Goal: Transaction & Acquisition: Purchase product/service

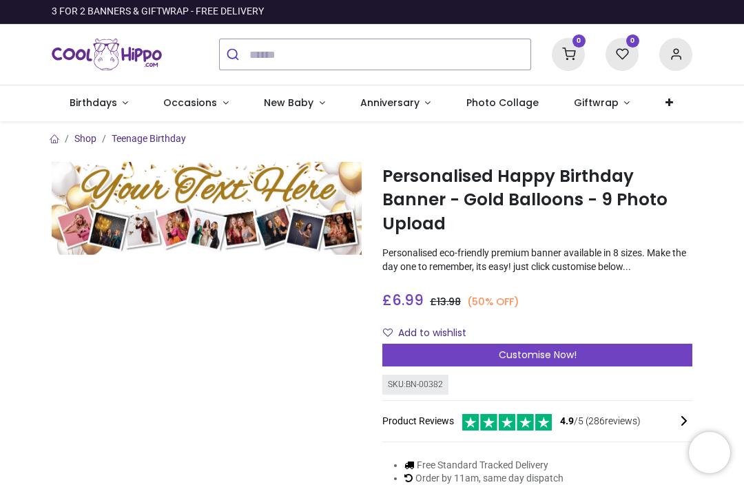
click at [558, 356] on span "Customise Now!" at bounding box center [537, 355] width 78 height 14
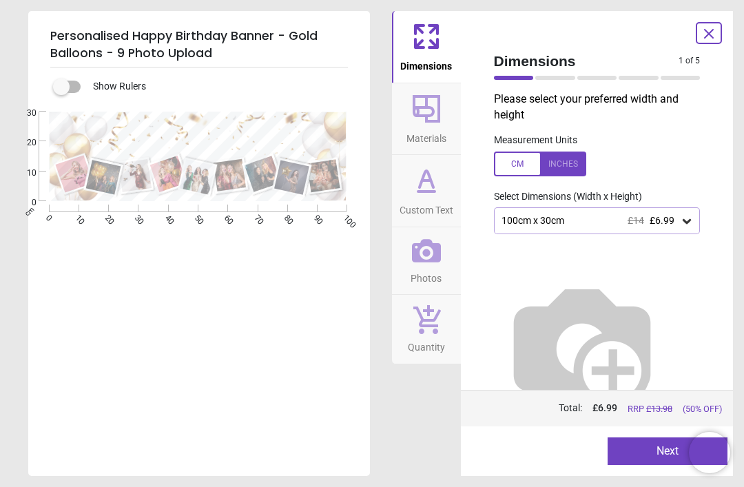
click at [673, 228] on div "100cm x 30cm £14 £6.99" at bounding box center [597, 220] width 207 height 26
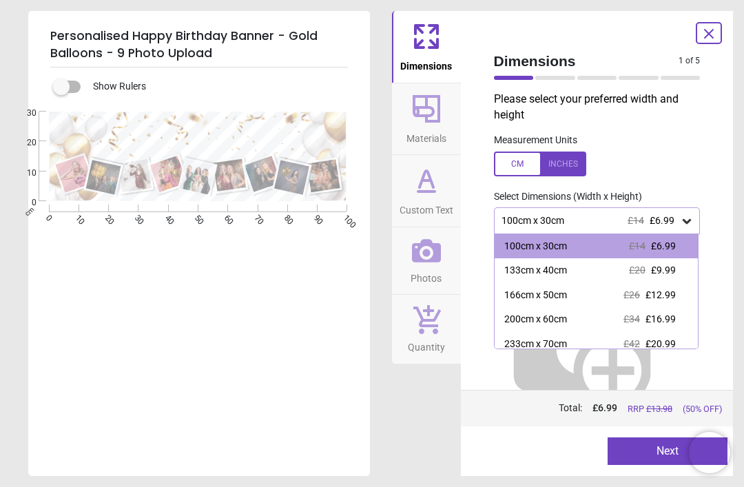
click at [664, 276] on div "133cm x 40cm £20 £9.99" at bounding box center [596, 270] width 204 height 25
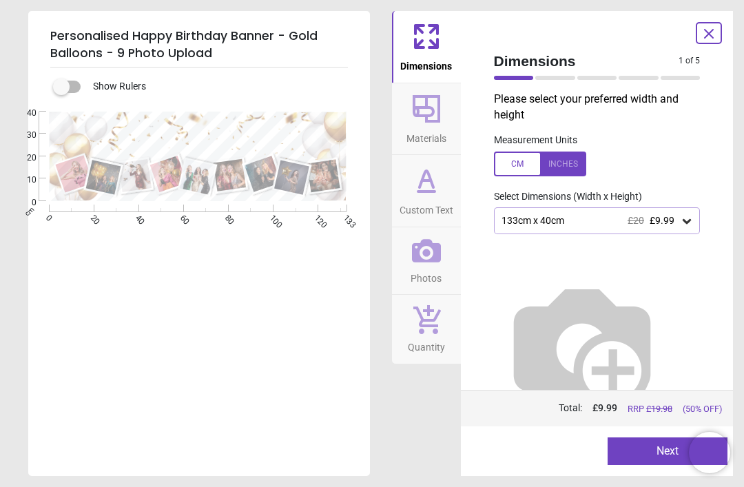
click at [707, 38] on icon at bounding box center [708, 33] width 17 height 17
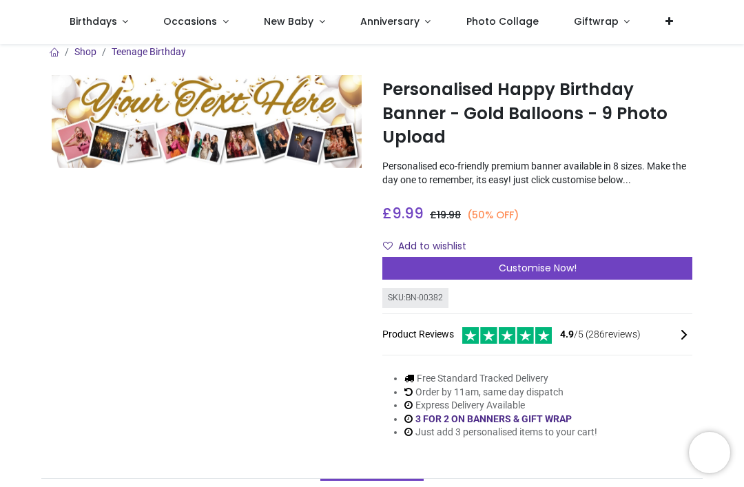
scroll to position [6, 0]
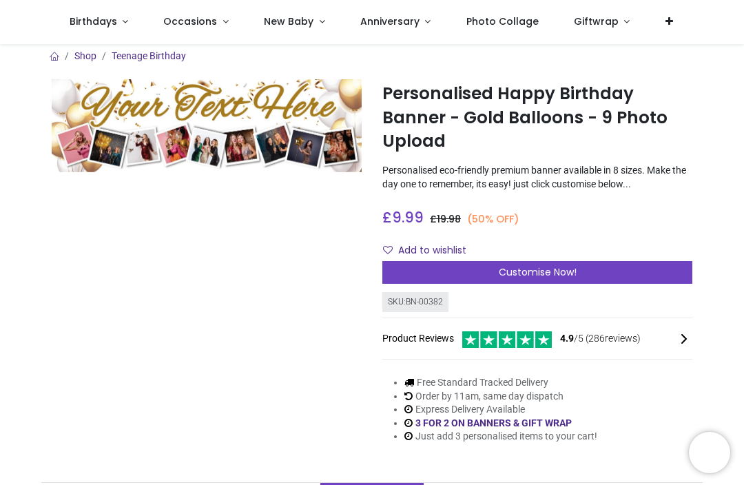
click at [106, 31] on link "Birthdays" at bounding box center [99, 22] width 94 height 44
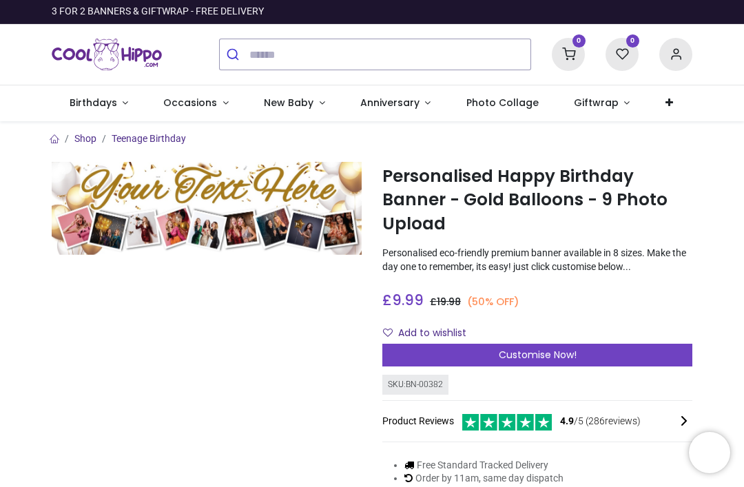
scroll to position [0, 0]
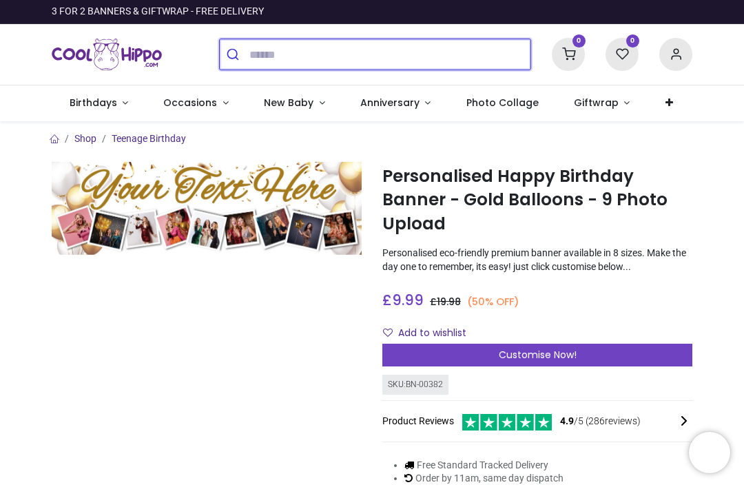
click at [287, 52] on input "search" at bounding box center [389, 54] width 281 height 30
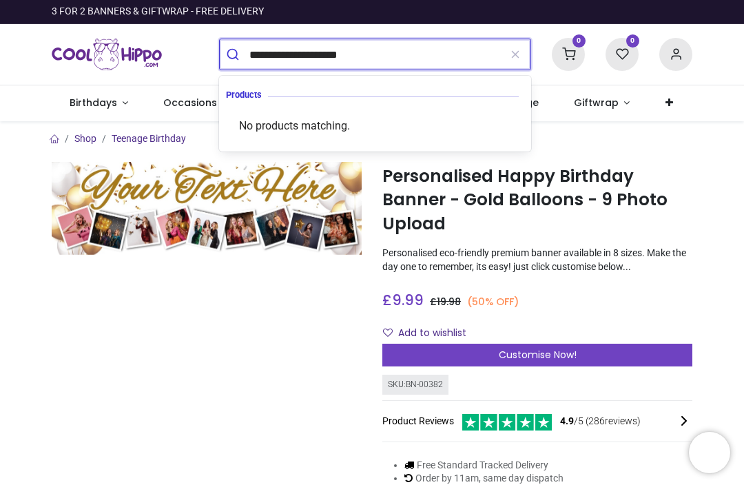
type input "**********"
click at [234, 54] on button "submit" at bounding box center [235, 54] width 30 height 30
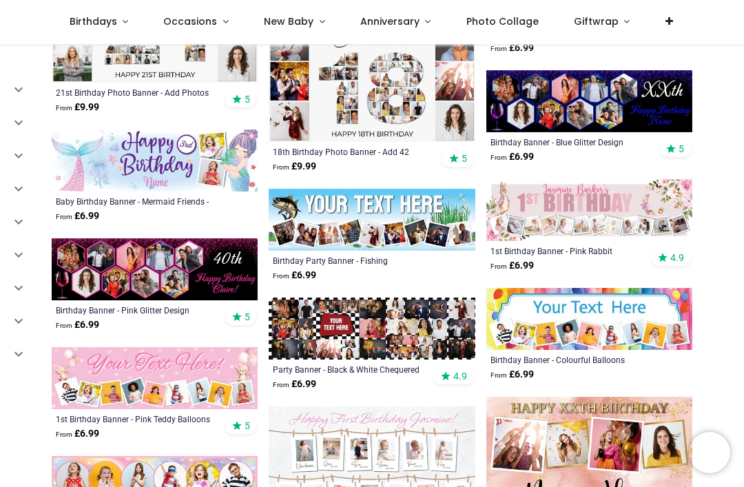
scroll to position [866, 0]
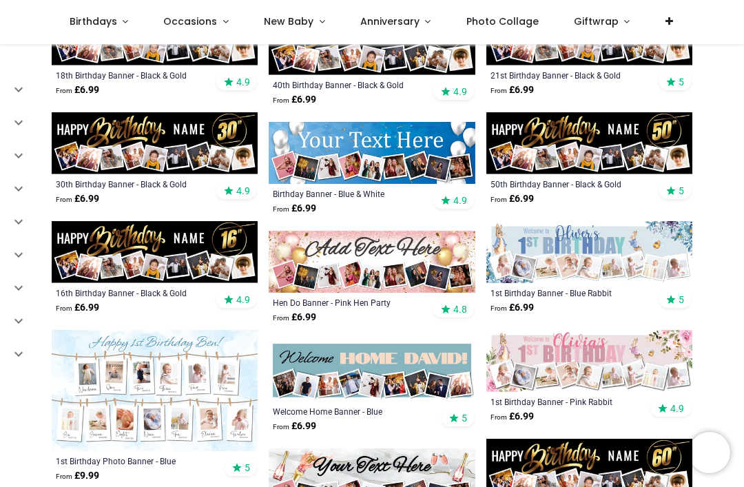
scroll to position [1663, 0]
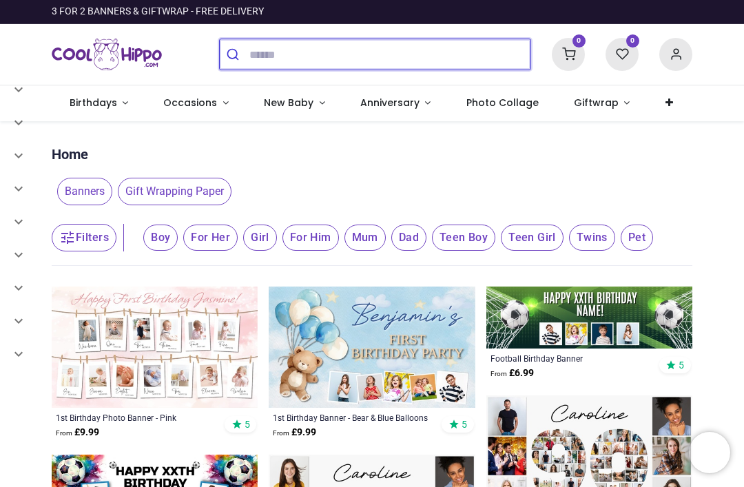
click at [295, 57] on input "search" at bounding box center [389, 54] width 281 height 30
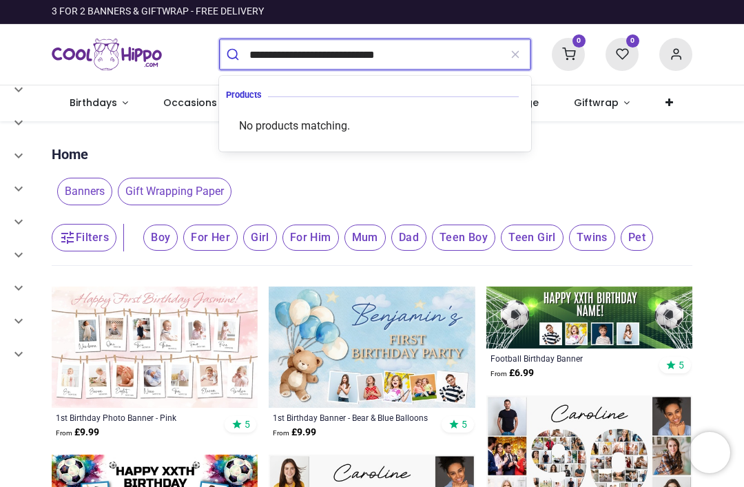
click at [447, 53] on input "**********" at bounding box center [374, 54] width 250 height 30
click at [234, 54] on button "submit" at bounding box center [235, 54] width 30 height 30
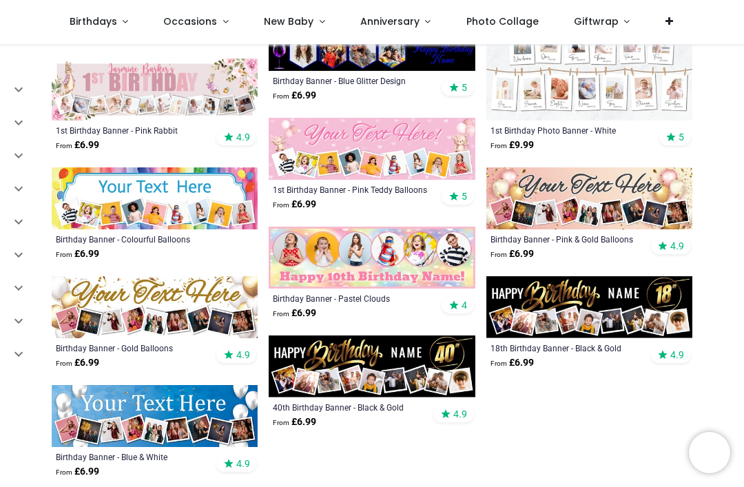
scroll to position [1051, 0]
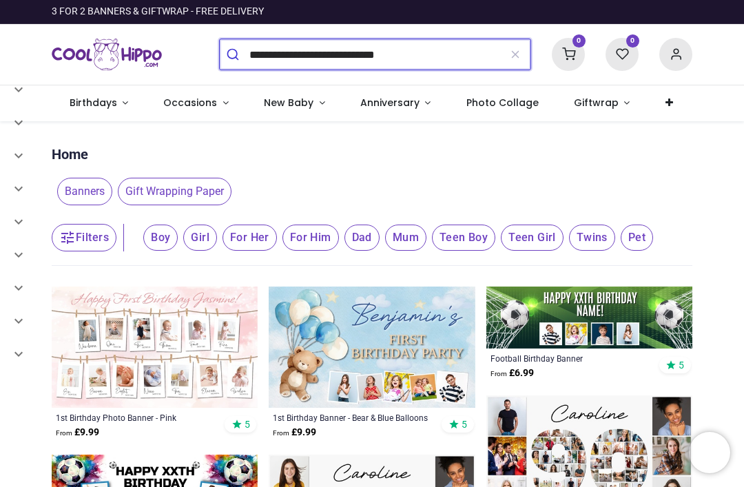
click at [366, 56] on input "**********" at bounding box center [374, 54] width 250 height 30
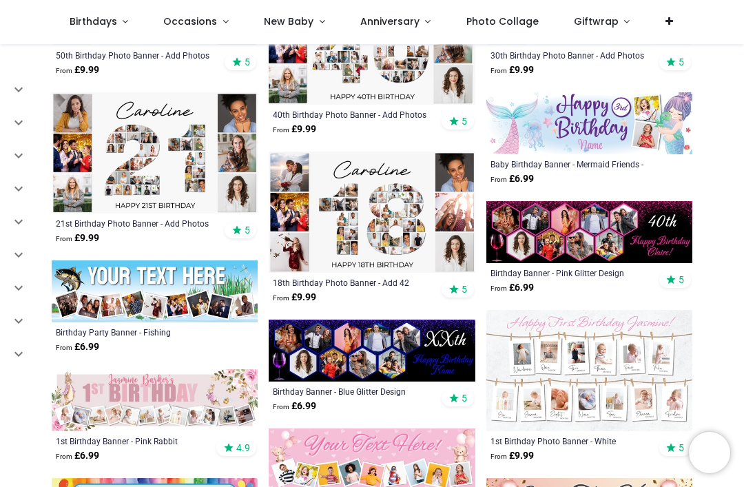
scroll to position [795, 0]
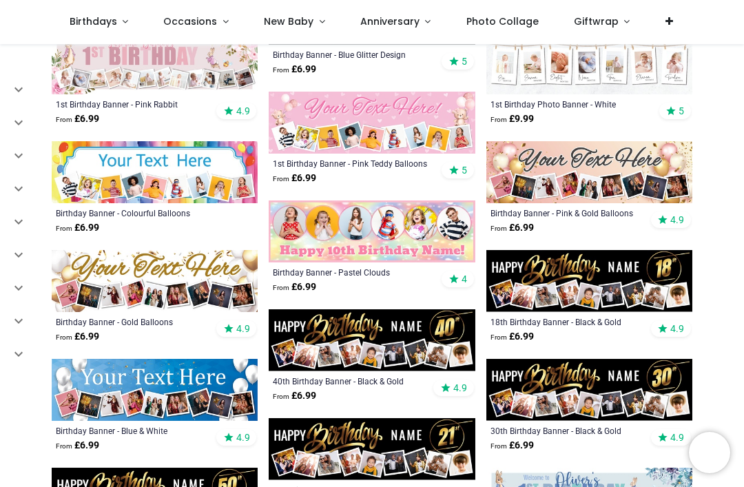
scroll to position [1084, 0]
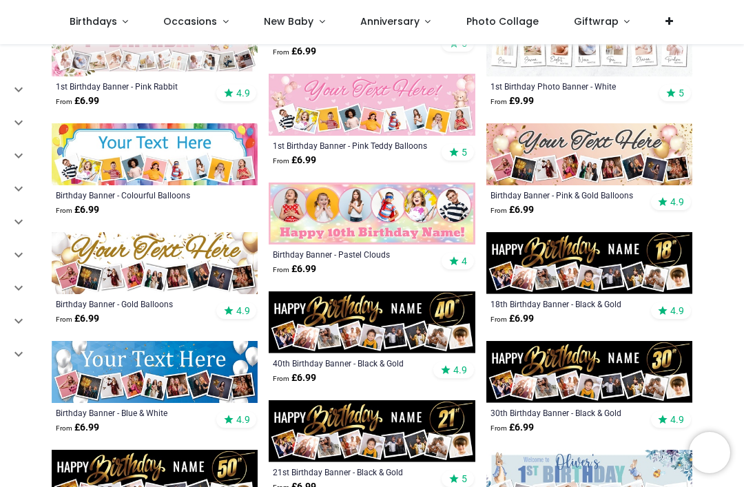
click at [738, 288] on div "Pricelist : Public Pricelist Public Pricelist Categories All Products" at bounding box center [372, 250] width 744 height 2580
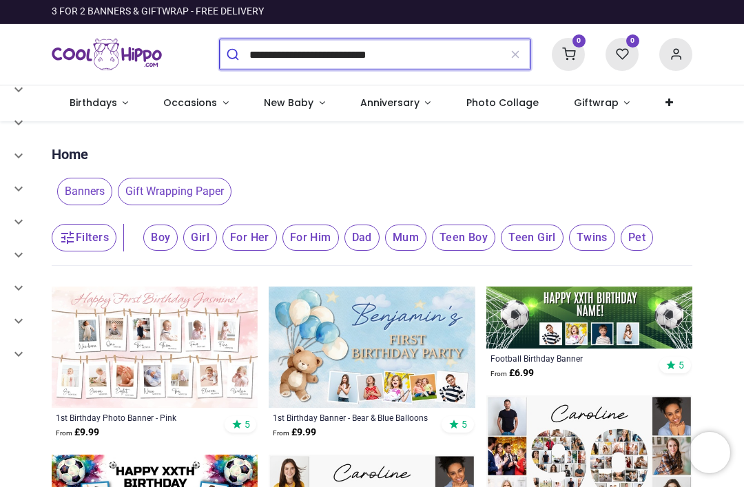
click at [356, 56] on input "**********" at bounding box center [374, 54] width 250 height 30
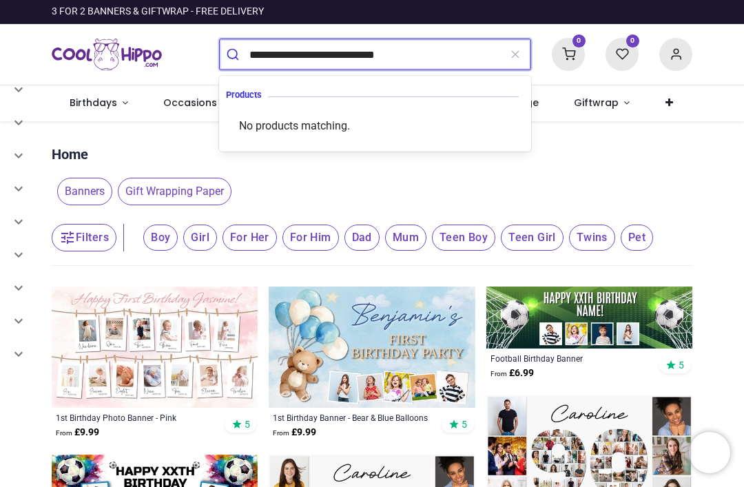
click at [234, 54] on button "submit" at bounding box center [235, 54] width 30 height 30
click at [351, 61] on input "**********" at bounding box center [374, 54] width 250 height 30
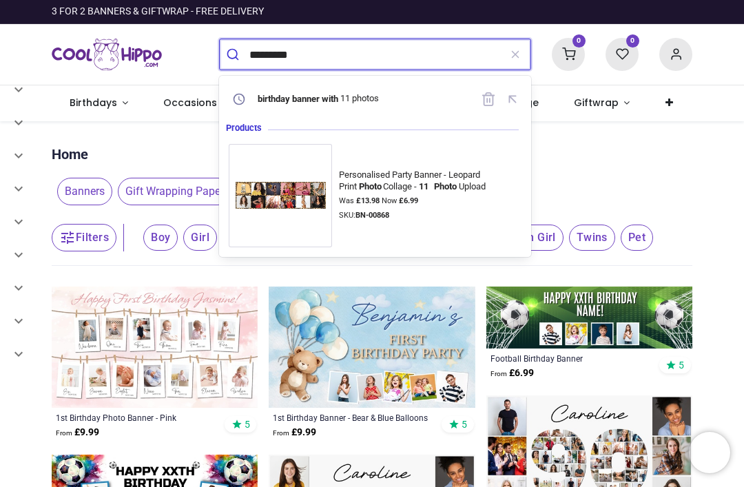
type input "*********"
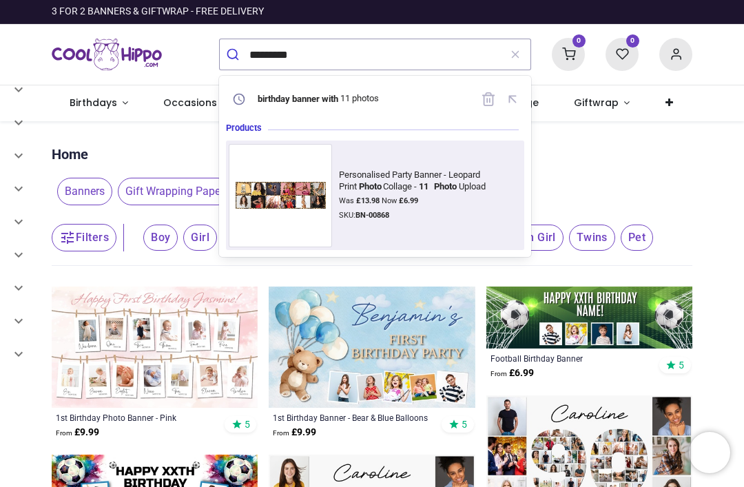
click at [393, 194] on div "Personalised Party Banner - Leopard Print Photo Collage - 11 Photo Upload Was £…" at bounding box center [430, 195] width 182 height 52
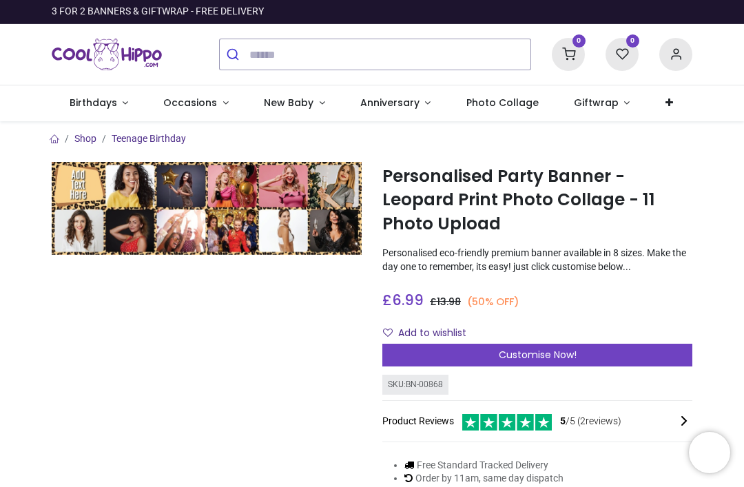
click at [227, 215] on img at bounding box center [207, 208] width 310 height 93
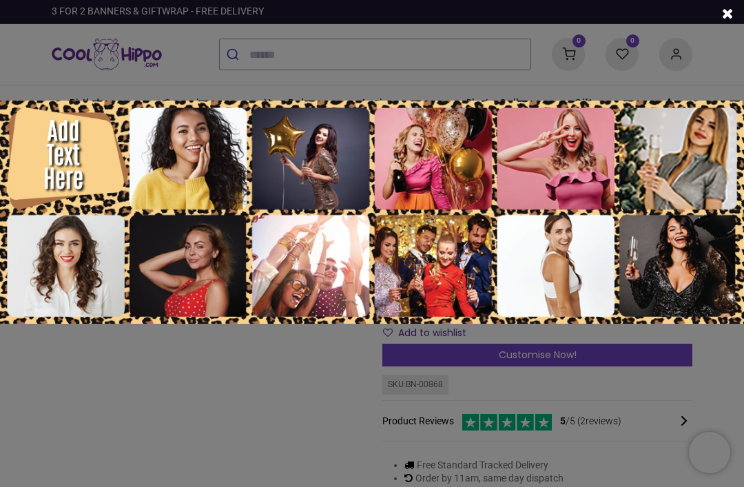
click at [691, 240] on img at bounding box center [372, 212] width 744 height 223
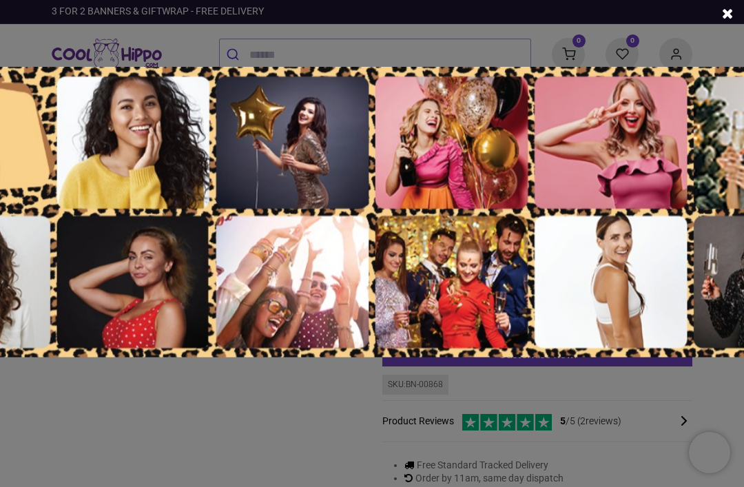
click at [684, 249] on img at bounding box center [371, 212] width 967 height 290
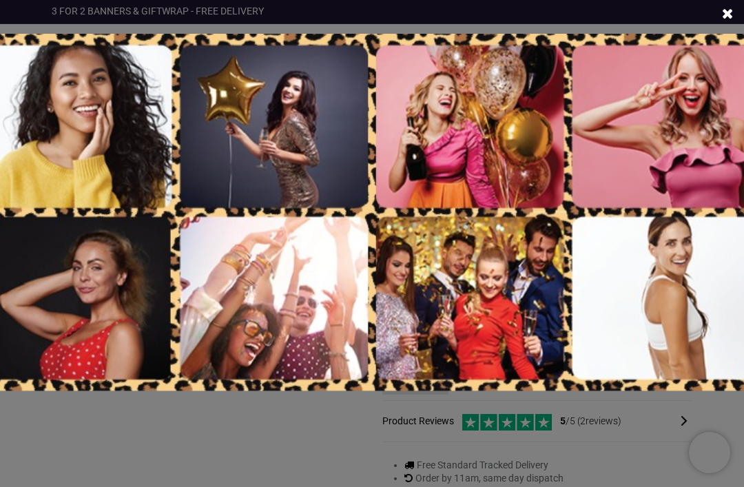
click at [722, 19] on span at bounding box center [727, 14] width 11 height 14
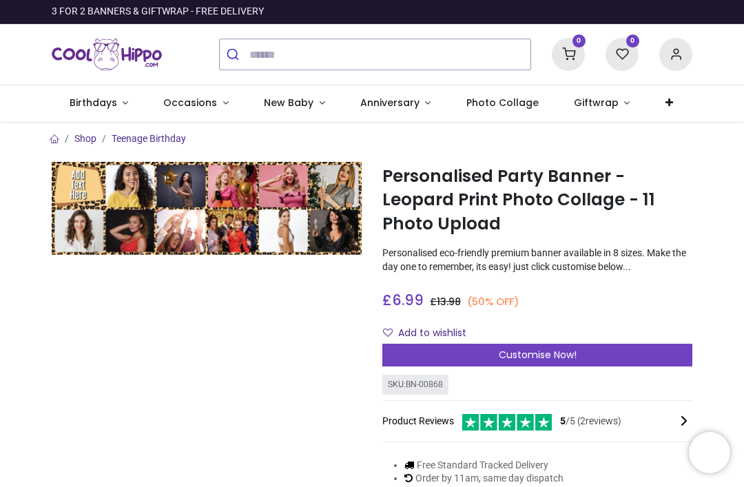
click at [553, 358] on span "Customise Now!" at bounding box center [537, 355] width 78 height 14
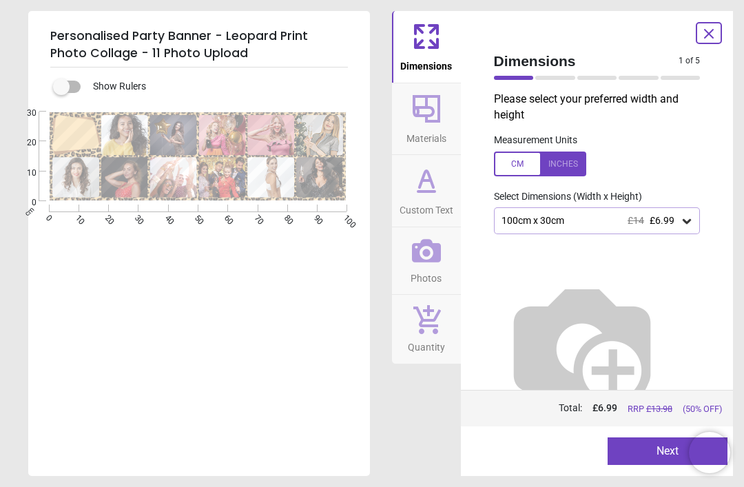
click at [688, 223] on icon at bounding box center [687, 221] width 14 height 14
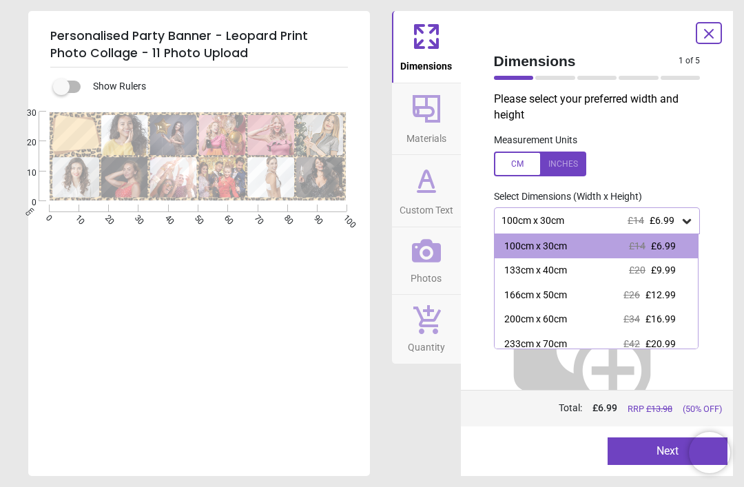
click at [670, 275] on div "£20 £9.99" at bounding box center [652, 271] width 47 height 14
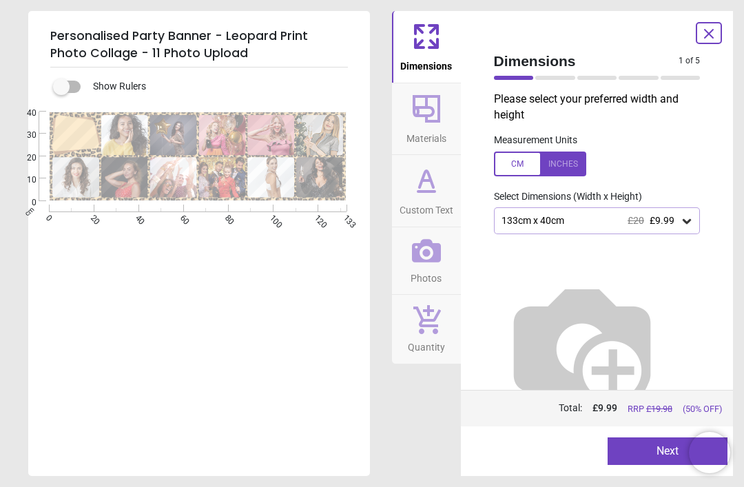
click at [715, 37] on icon at bounding box center [708, 33] width 17 height 17
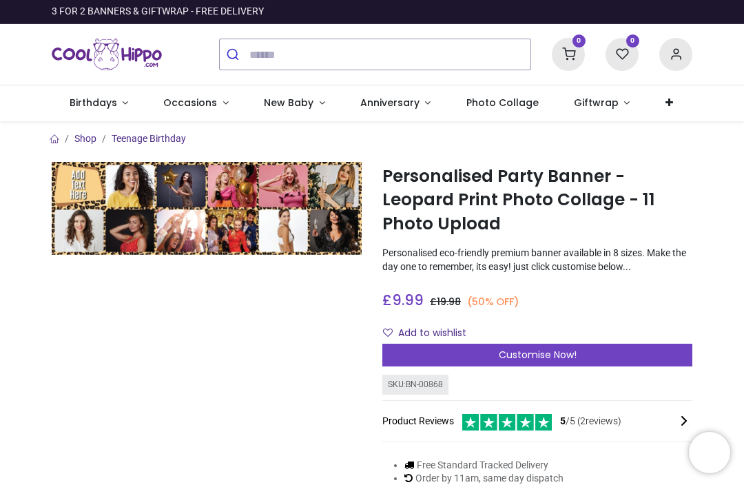
click at [595, 361] on div "Customise Now!" at bounding box center [537, 355] width 310 height 23
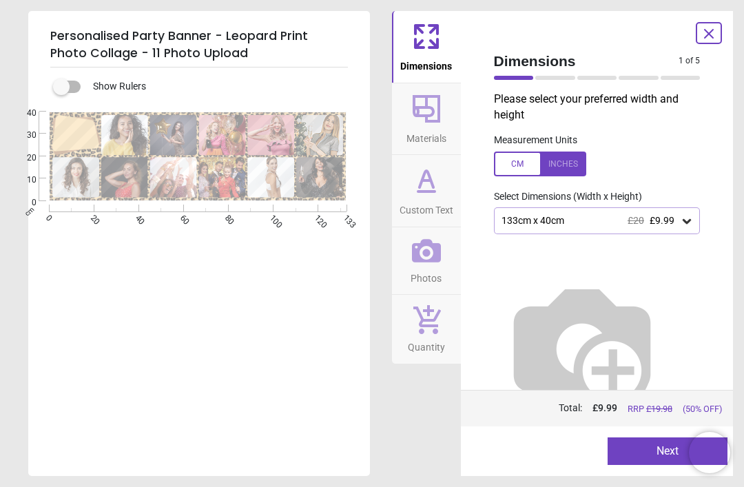
click at [709, 251] on div at bounding box center [597, 339] width 229 height 211
click at [434, 124] on icon at bounding box center [426, 108] width 33 height 33
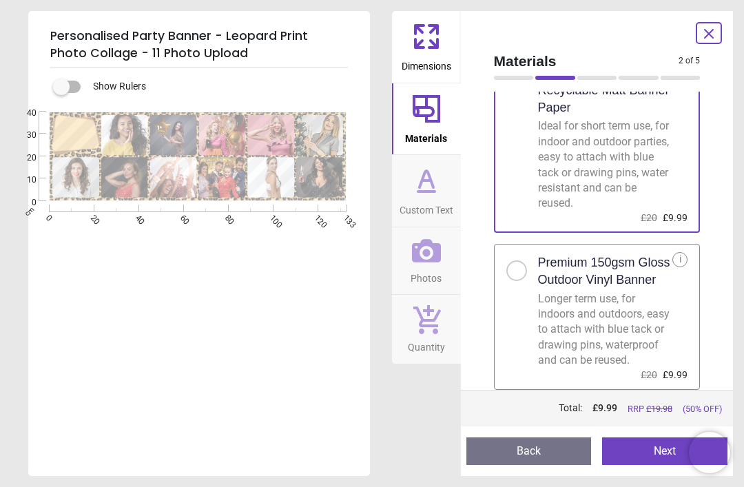
scroll to position [74, 0]
click at [525, 266] on div at bounding box center [522, 266] width 32 height 29
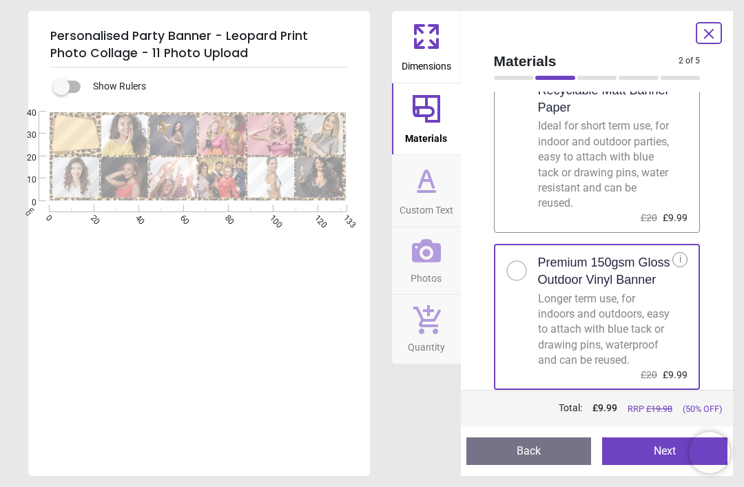
click at [430, 198] on span "Custom Text" at bounding box center [426, 207] width 54 height 21
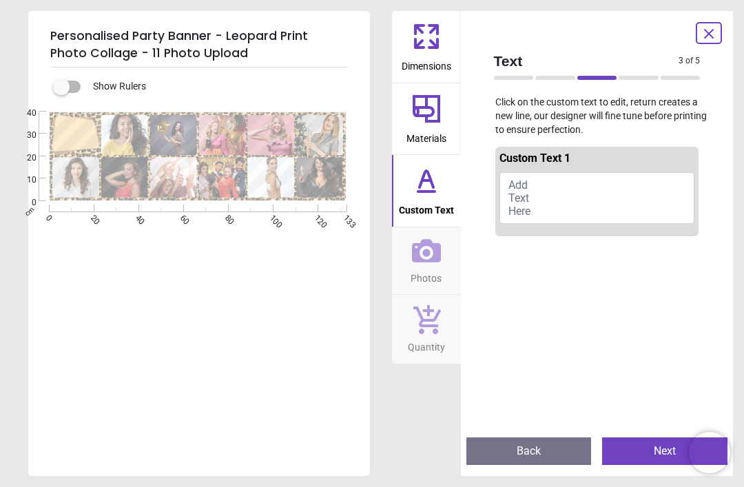
click at [564, 189] on button "Add Text Here" at bounding box center [597, 198] width 196 height 52
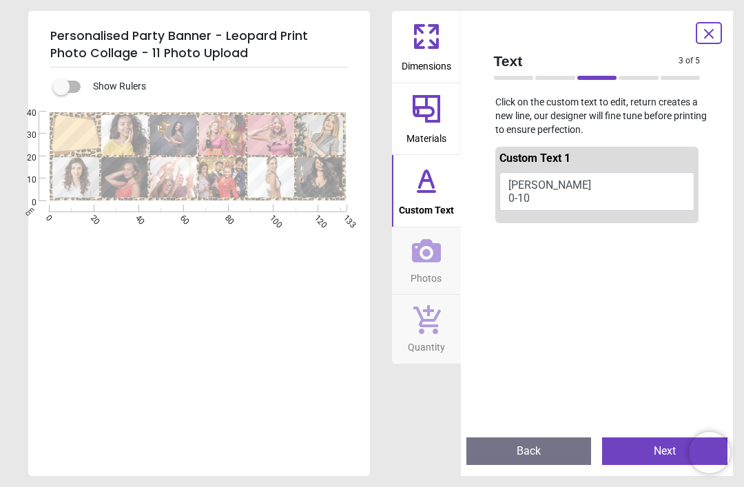
type textarea "**** ****"
click at [430, 265] on span "Photos" at bounding box center [425, 275] width 31 height 21
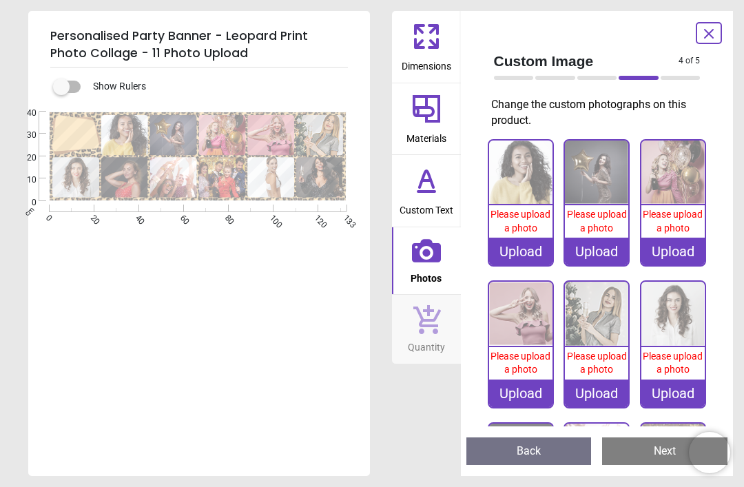
click at [528, 234] on div "Please upload a photo" at bounding box center [520, 221] width 63 height 32
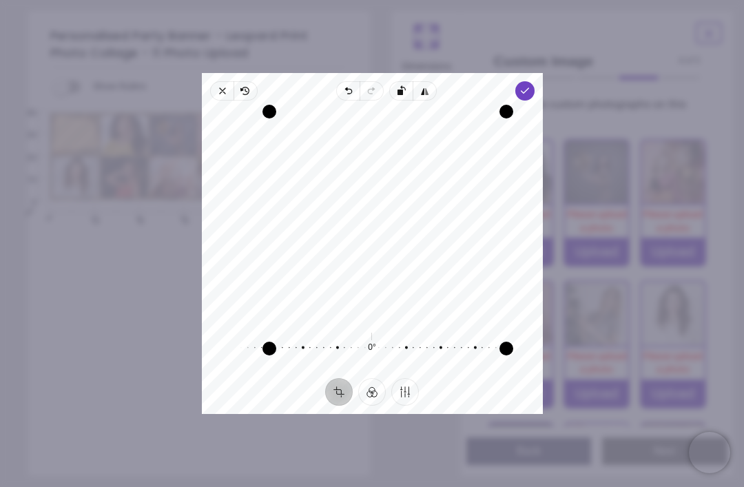
click at [529, 85] on icon "button" at bounding box center [523, 90] width 11 height 11
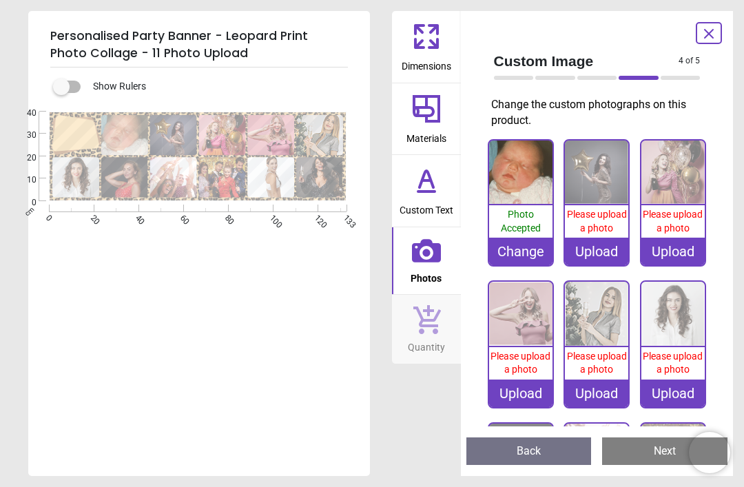
click at [604, 234] on div "Please upload a photo" at bounding box center [596, 221] width 63 height 32
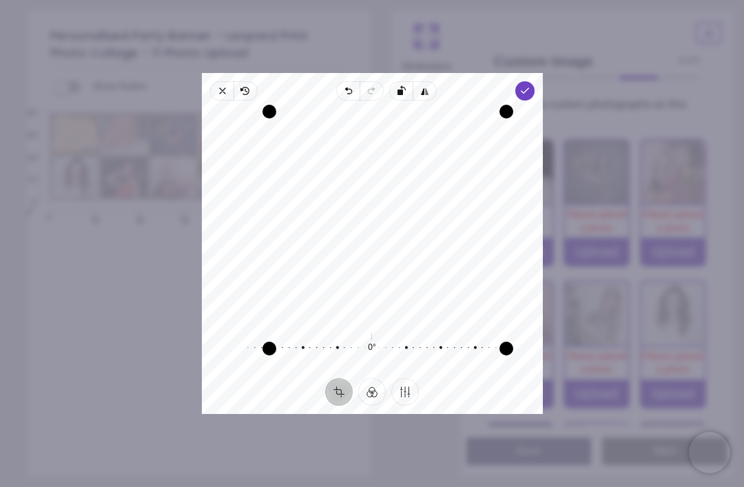
click at [534, 81] on span "Done" at bounding box center [523, 90] width 19 height 19
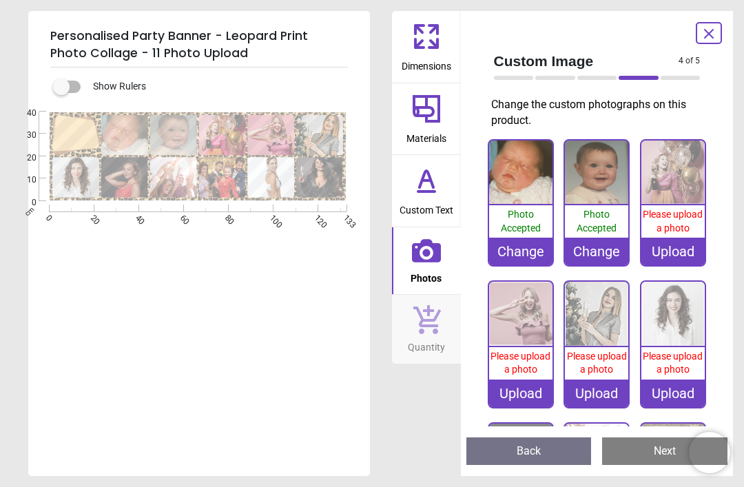
click at [681, 209] on span "Please upload a photo" at bounding box center [672, 221] width 60 height 25
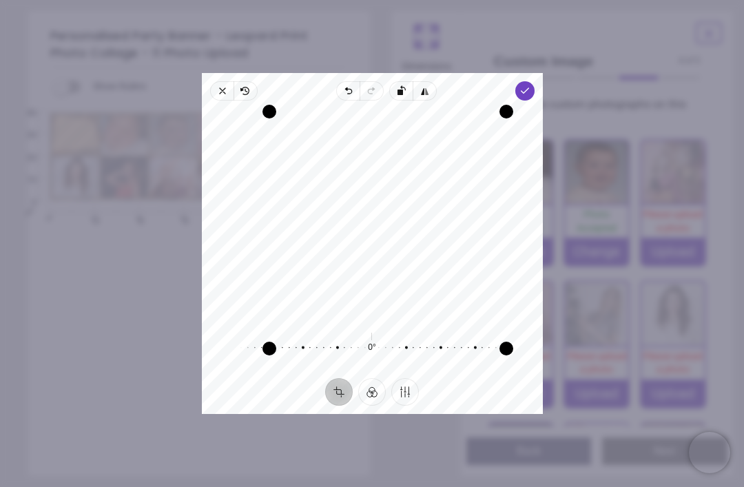
click at [528, 88] on polyline "button" at bounding box center [525, 90] width 8 height 5
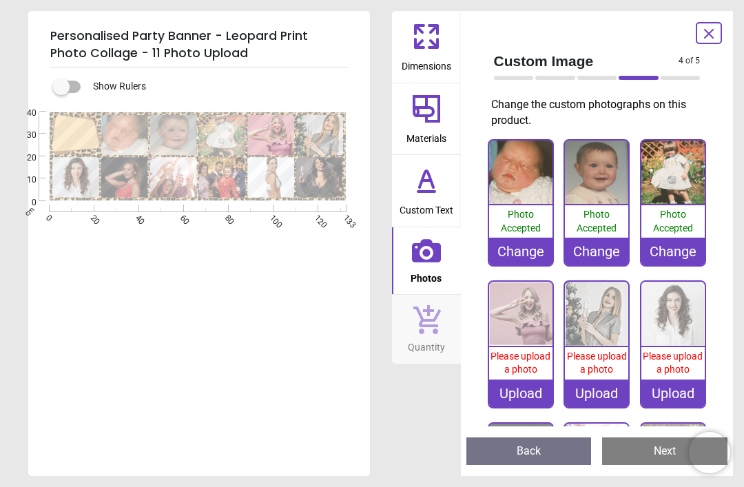
click at [527, 339] on img at bounding box center [520, 313] width 63 height 63
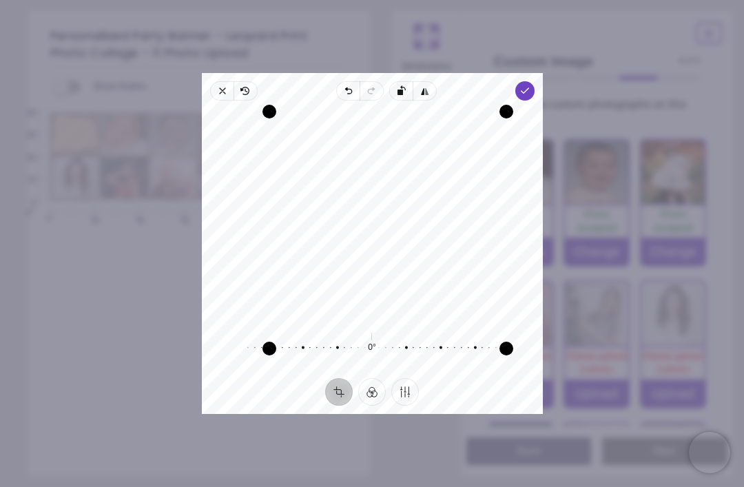
click at [534, 81] on span "Done" at bounding box center [523, 90] width 19 height 19
click at [528, 88] on polyline "button" at bounding box center [525, 90] width 8 height 5
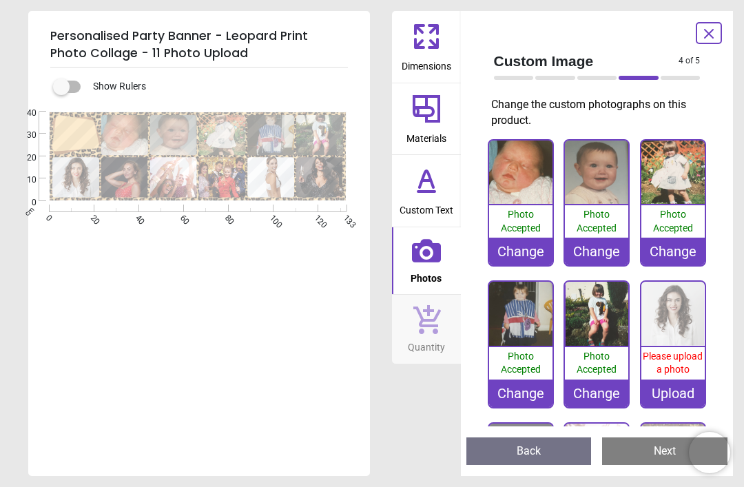
click at [680, 315] on img at bounding box center [672, 313] width 63 height 63
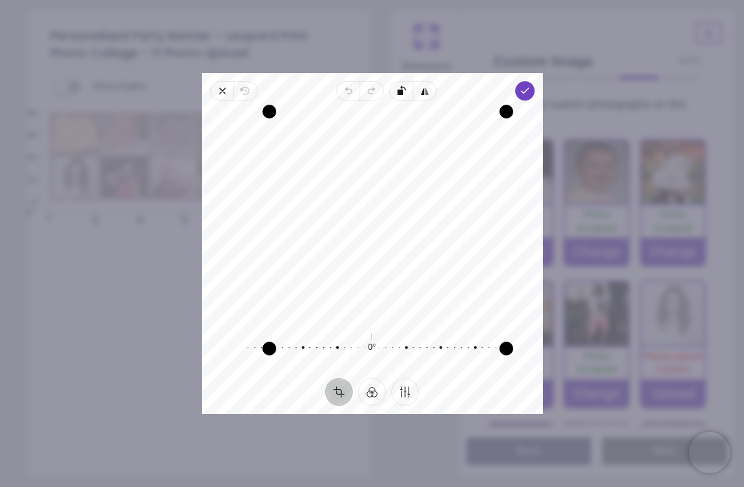
click at [534, 83] on span "Done" at bounding box center [523, 90] width 19 height 19
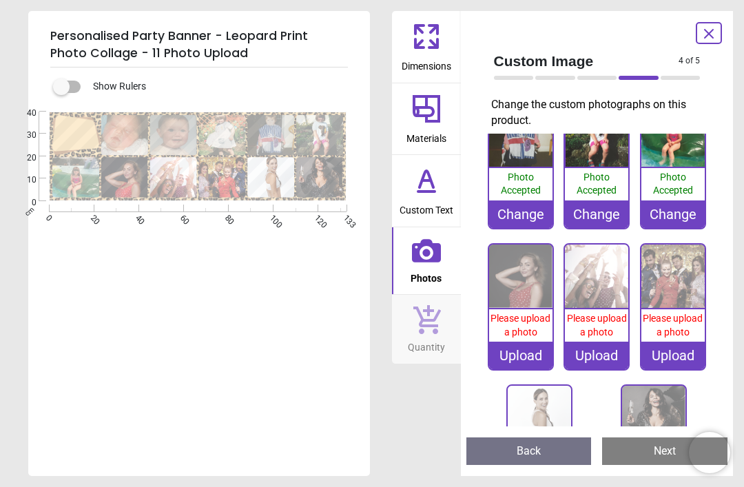
scroll to position [176, 0]
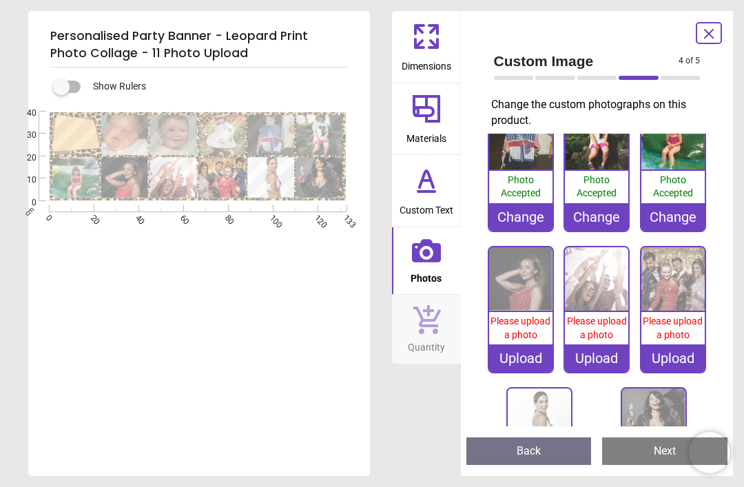
click at [533, 315] on span "Please upload a photo" at bounding box center [520, 327] width 60 height 25
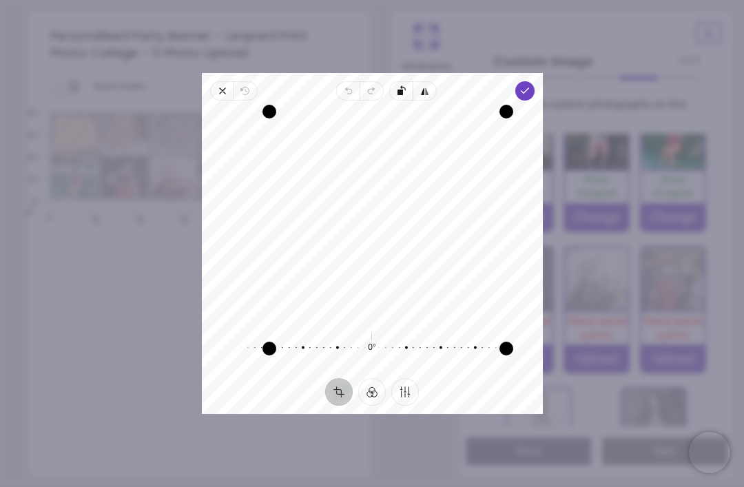
click at [534, 81] on span "Done" at bounding box center [523, 90] width 19 height 19
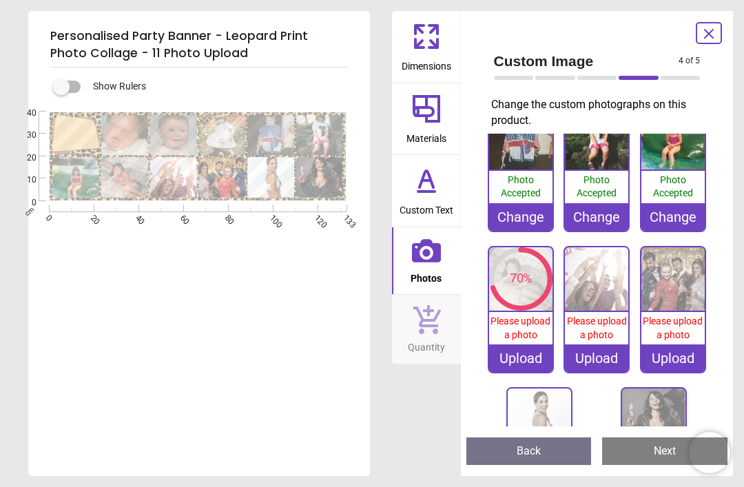
click at [606, 296] on img at bounding box center [596, 278] width 63 height 63
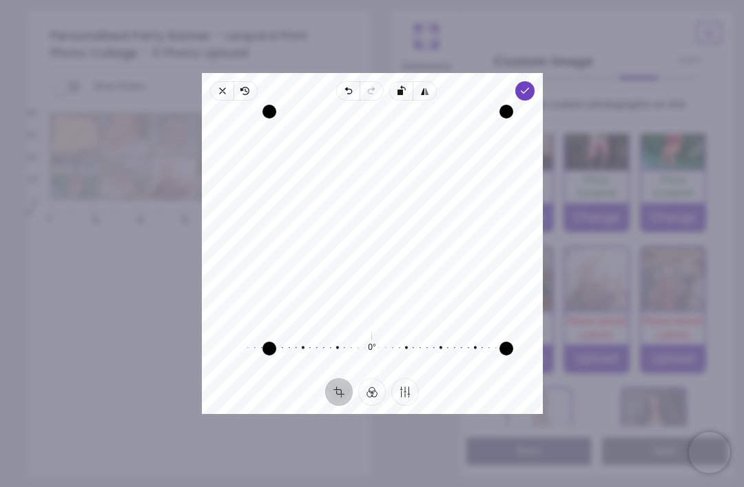
click at [534, 81] on span "Done" at bounding box center [523, 90] width 19 height 19
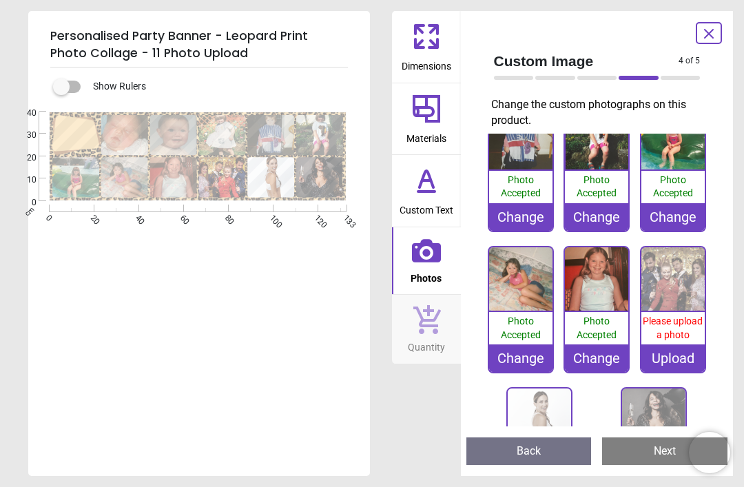
click at [688, 294] on img at bounding box center [672, 278] width 63 height 63
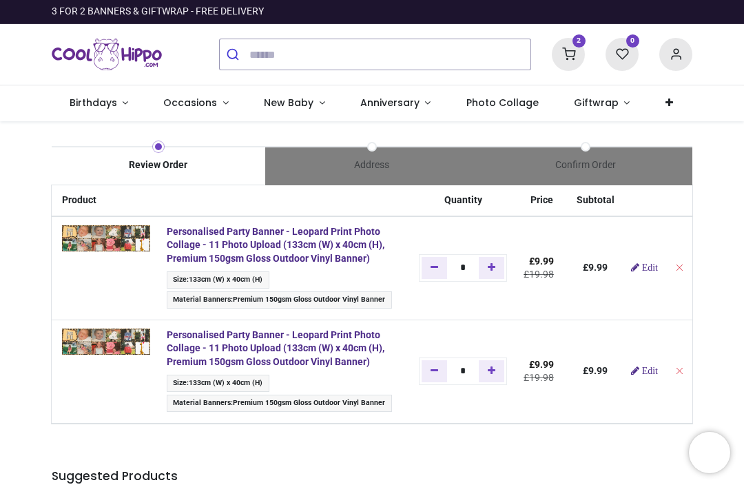
click at [444, 374] on link "Remove one" at bounding box center [433, 371] width 25 height 22
type input "*"
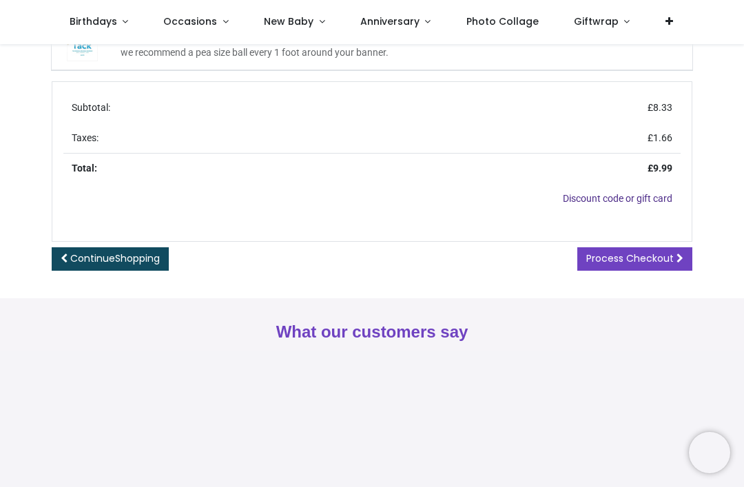
scroll to position [384, 0]
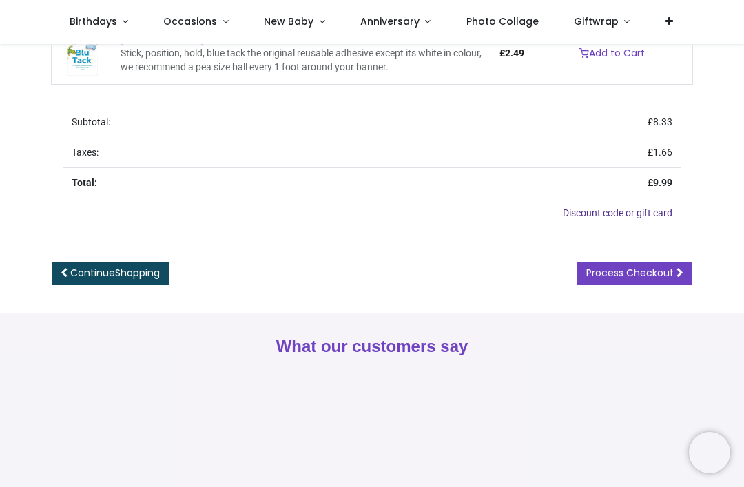
click at [148, 275] on link "Continue Shopping" at bounding box center [110, 273] width 117 height 23
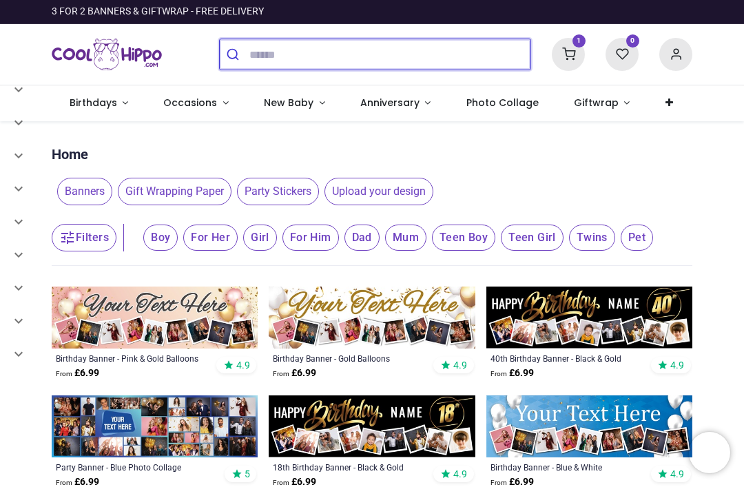
click at [267, 59] on input "search" at bounding box center [389, 54] width 281 height 30
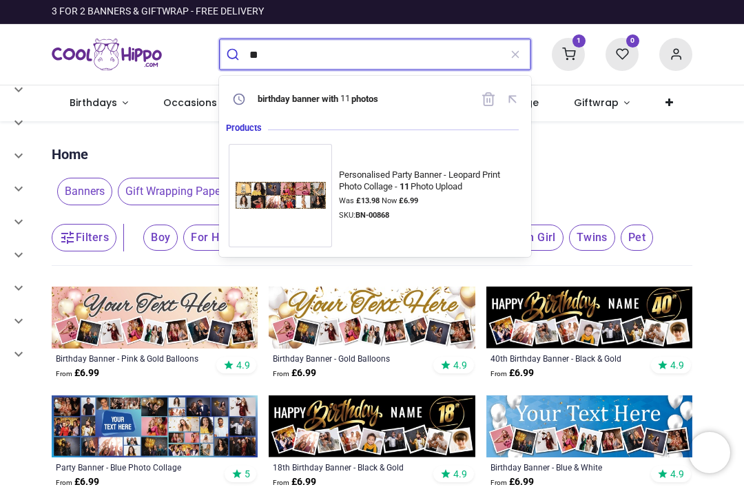
type input "**"
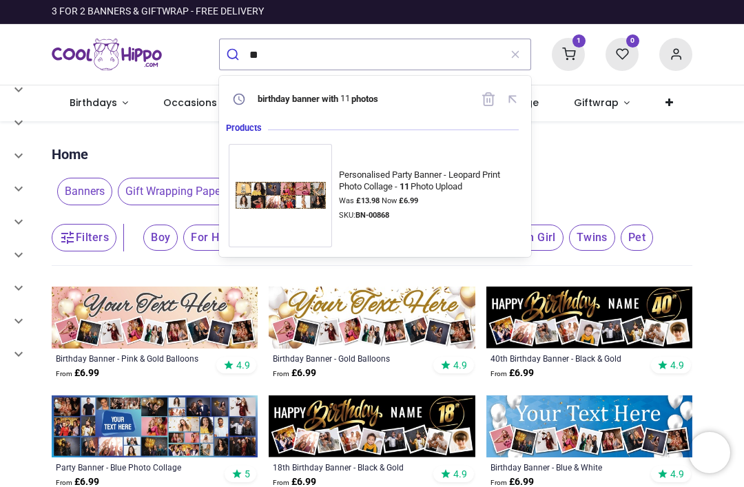
click at [421, 196] on div "Was £ 13.98 Now £ 6.99" at bounding box center [430, 201] width 182 height 11
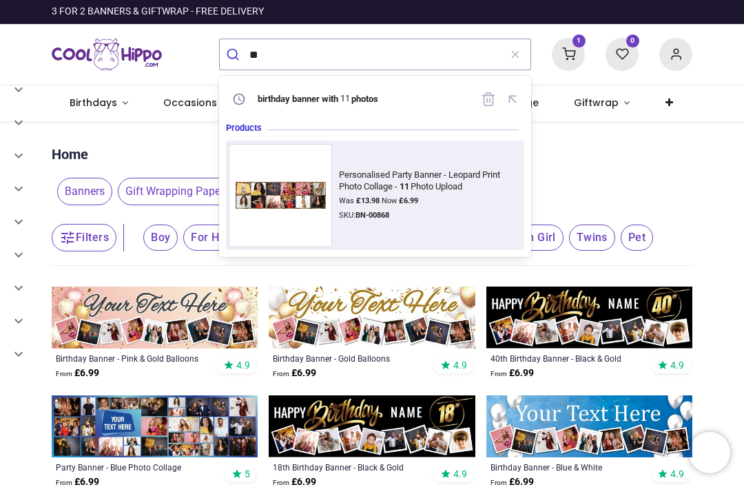
click at [293, 208] on img at bounding box center [280, 195] width 103 height 41
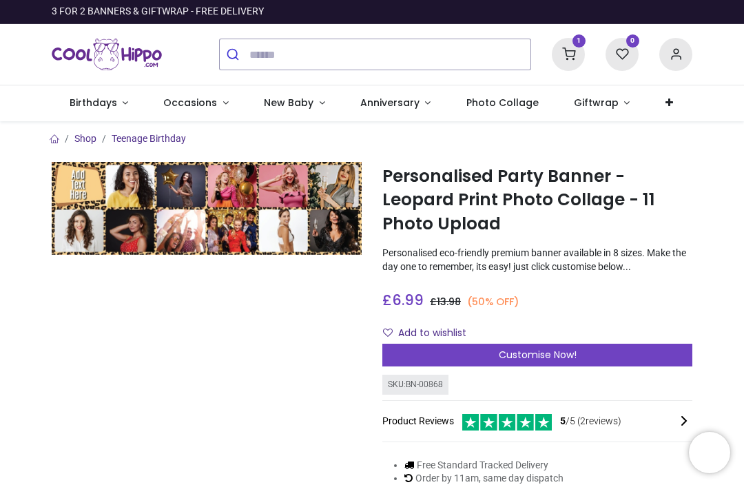
click at [549, 359] on div "Customise Now!" at bounding box center [537, 355] width 310 height 23
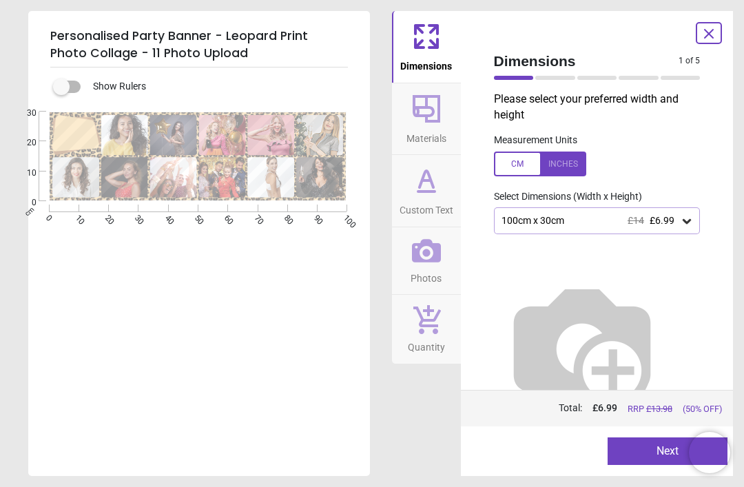
click at [698, 220] on div "100cm x 30cm £14 £6.99" at bounding box center [597, 220] width 207 height 26
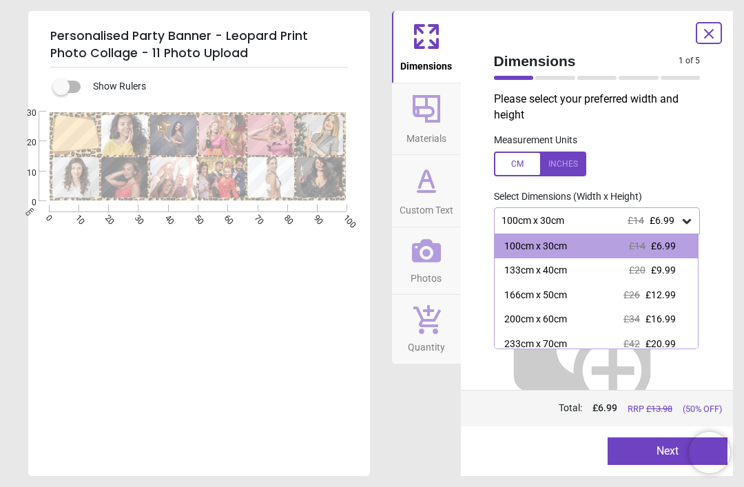
click at [545, 274] on div "133cm x 40cm" at bounding box center [535, 271] width 63 height 14
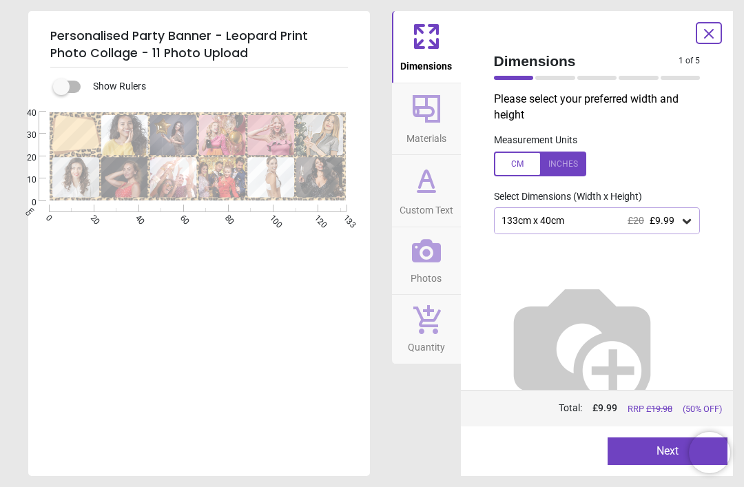
click at [655, 456] on button "Next" at bounding box center [667, 451] width 120 height 28
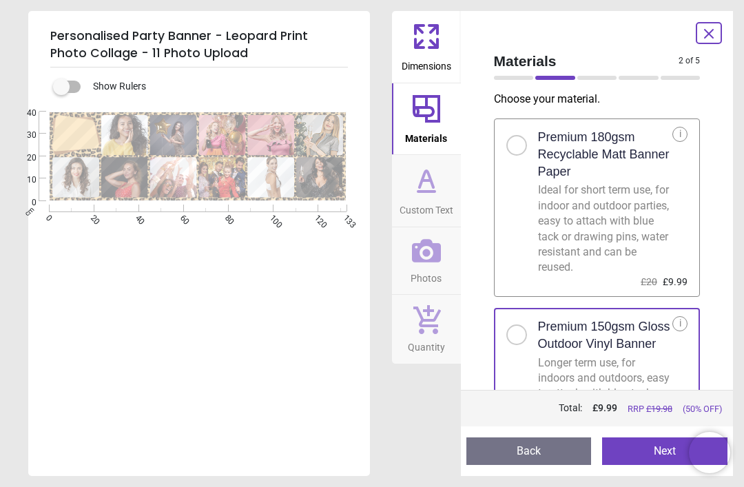
click at [657, 452] on button "Next" at bounding box center [664, 451] width 125 height 28
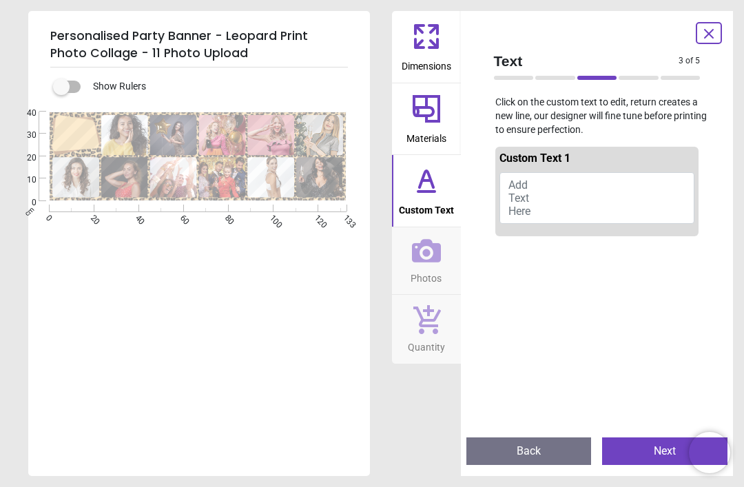
click at [547, 196] on button "Add Text Here" at bounding box center [597, 198] width 196 height 52
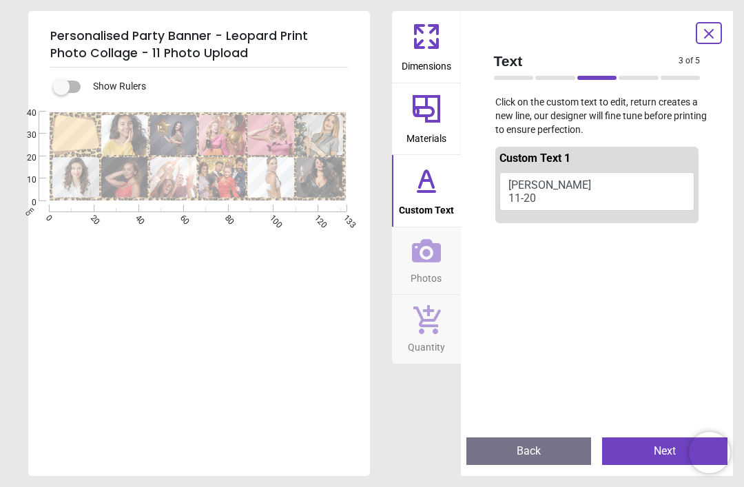
type textarea "**** *****"
click at [439, 263] on icon at bounding box center [426, 250] width 29 height 29
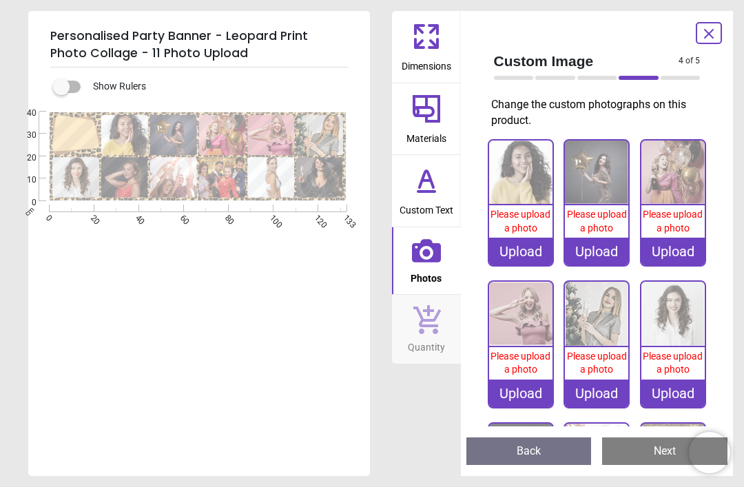
click at [537, 242] on div "Upload" at bounding box center [520, 252] width 63 height 28
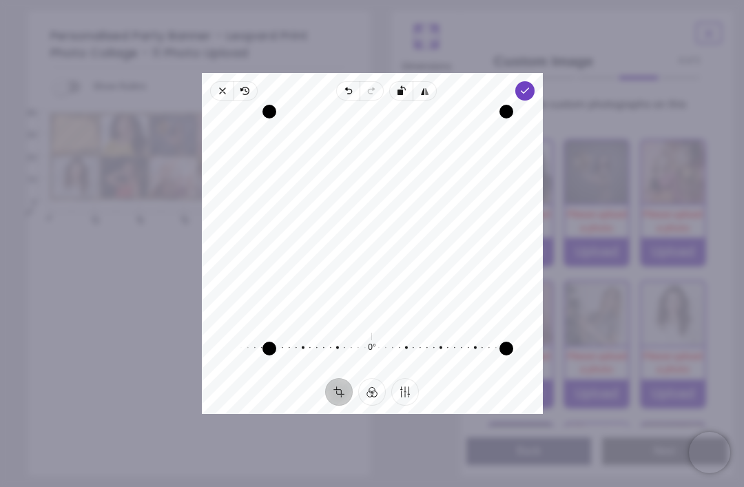
click at [543, 101] on div "Recenter 0° Reset" at bounding box center [372, 239] width 341 height 277
click at [534, 81] on span "Done" at bounding box center [523, 90] width 19 height 19
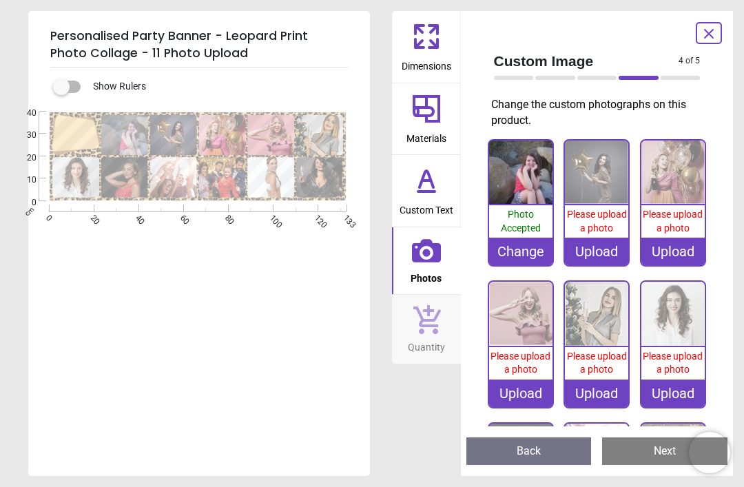
click at [604, 246] on div "Upload" at bounding box center [596, 252] width 63 height 28
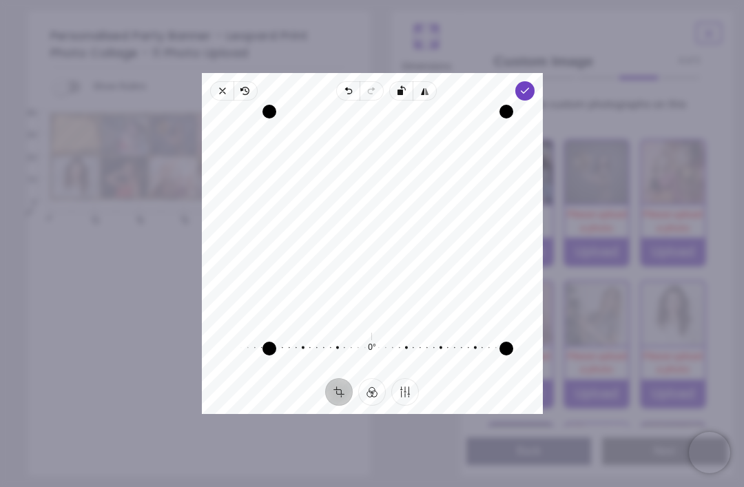
click at [534, 84] on span "Done" at bounding box center [523, 90] width 19 height 19
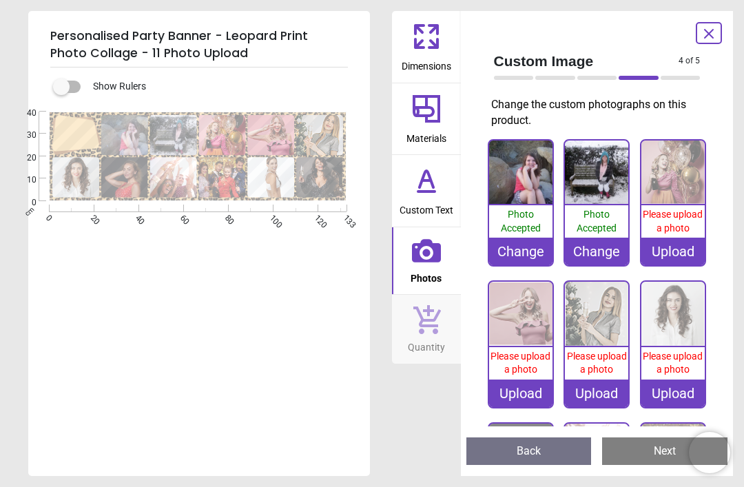
click at [675, 189] on img at bounding box center [672, 171] width 63 height 63
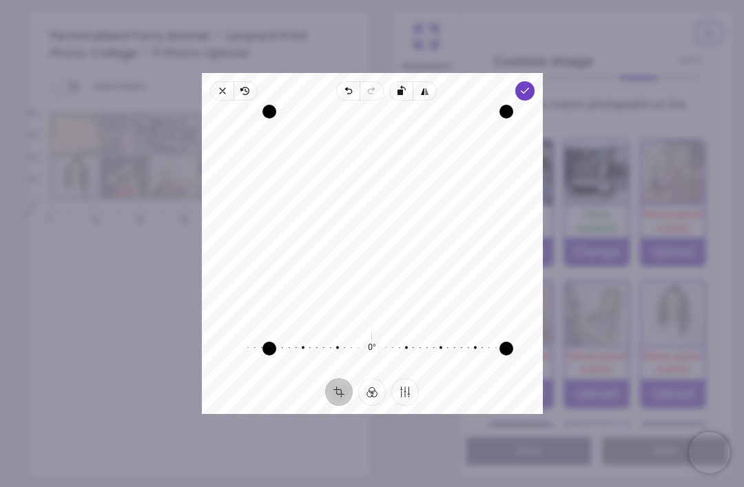
click at [543, 101] on div "Recenter 0° Reset" at bounding box center [372, 239] width 341 height 277
click at [529, 85] on icon "button" at bounding box center [523, 90] width 11 height 11
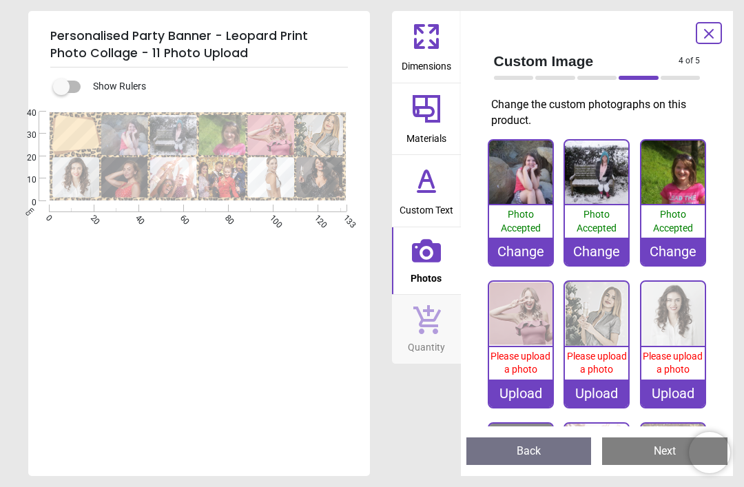
click at [530, 394] on div "Upload" at bounding box center [520, 393] width 63 height 28
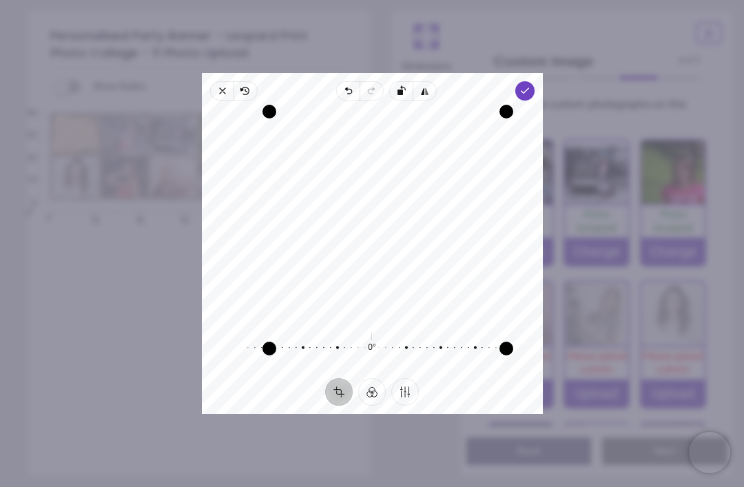
click at [534, 81] on span "Done" at bounding box center [523, 90] width 19 height 19
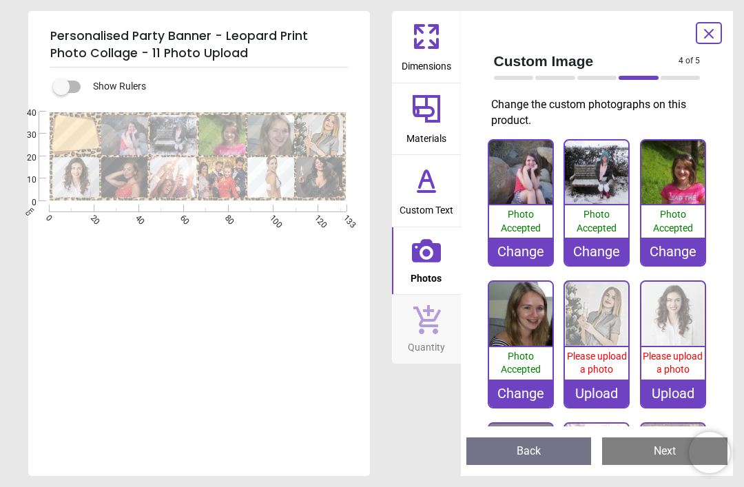
click at [602, 362] on span "Please upload a photo" at bounding box center [597, 362] width 60 height 25
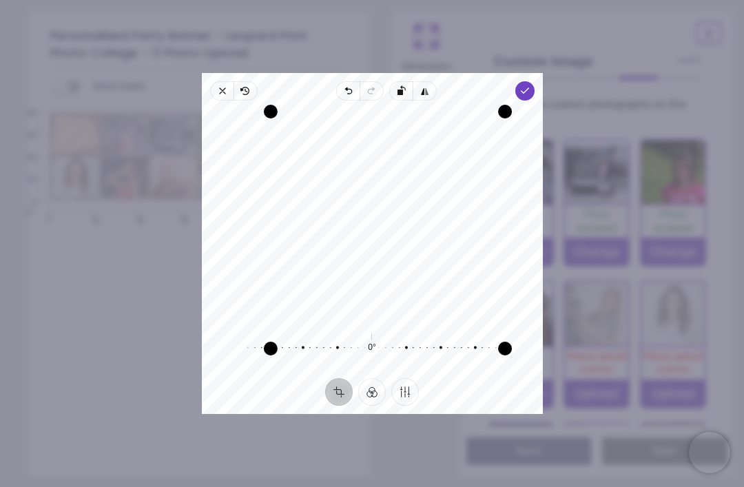
click at [470, 232] on div "Recenter" at bounding box center [372, 215] width 319 height 206
click at [529, 85] on icon "button" at bounding box center [523, 90] width 11 height 11
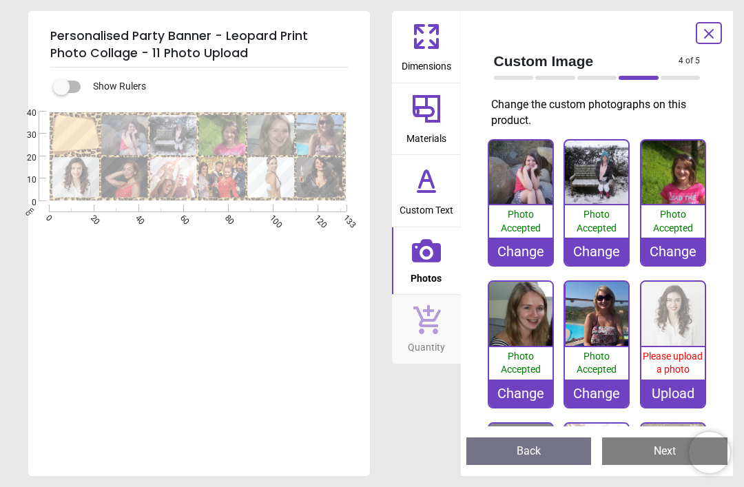
click at [672, 339] on img at bounding box center [672, 313] width 63 height 63
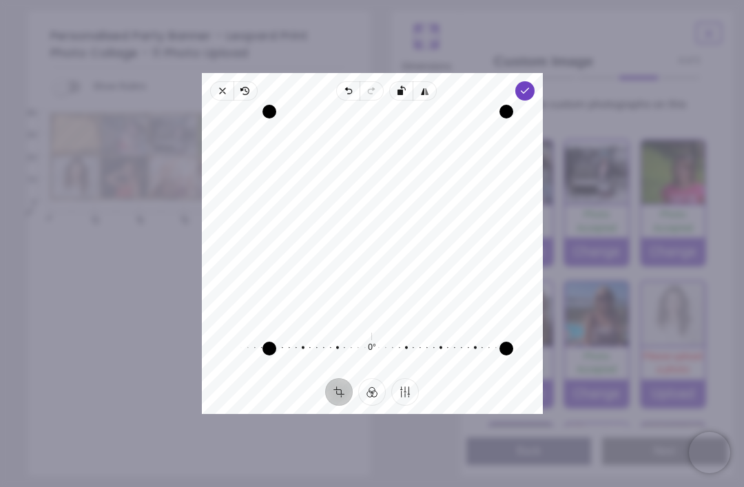
click at [534, 85] on span "Done" at bounding box center [523, 90] width 19 height 19
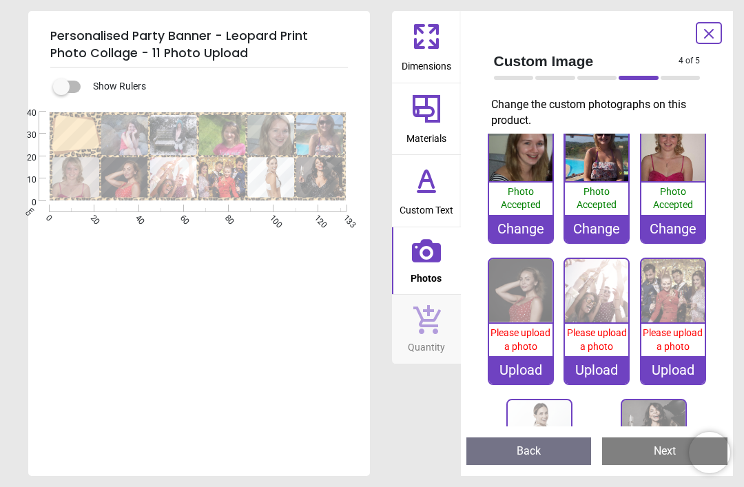
scroll to position [165, 0]
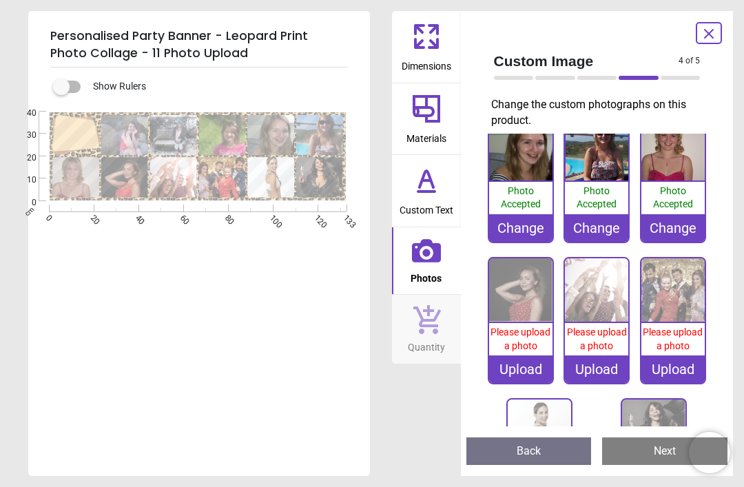
click at [532, 323] on div "Please upload a photo" at bounding box center [520, 339] width 63 height 32
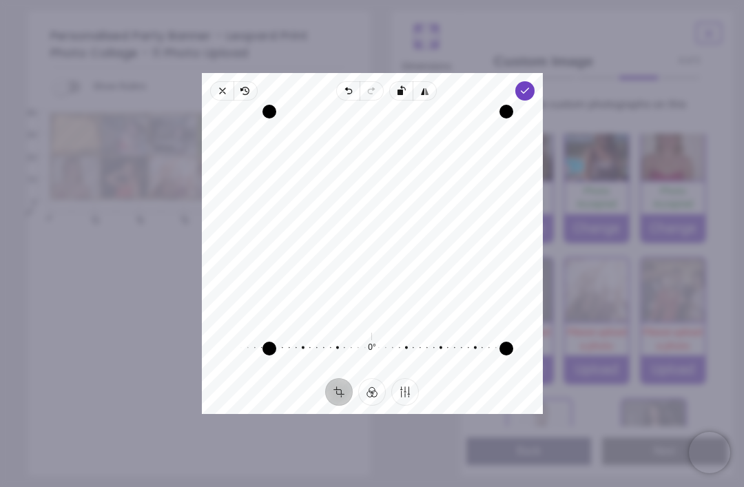
click at [534, 81] on span "Done" at bounding box center [523, 90] width 19 height 19
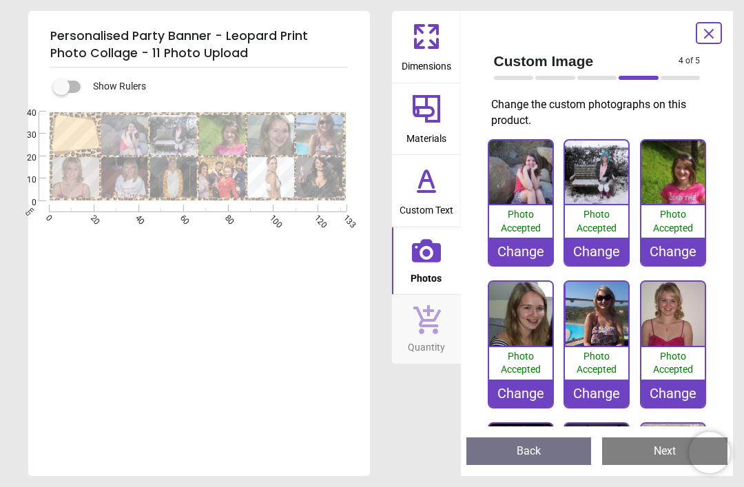
scroll to position [165, 0]
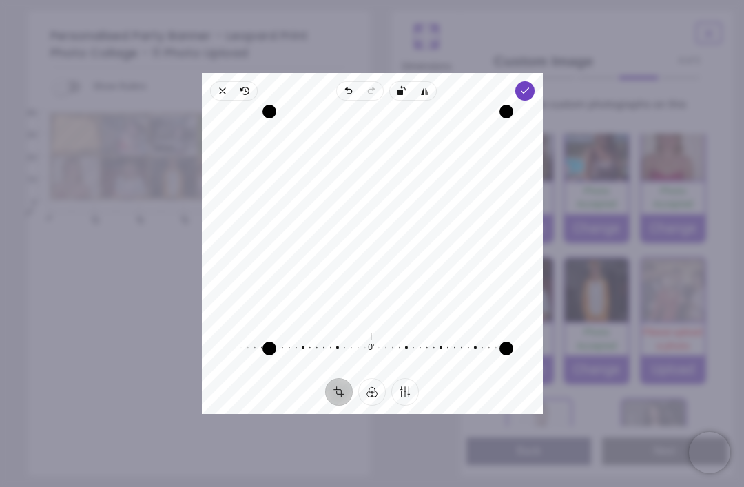
click at [534, 81] on span "Done" at bounding box center [523, 90] width 19 height 19
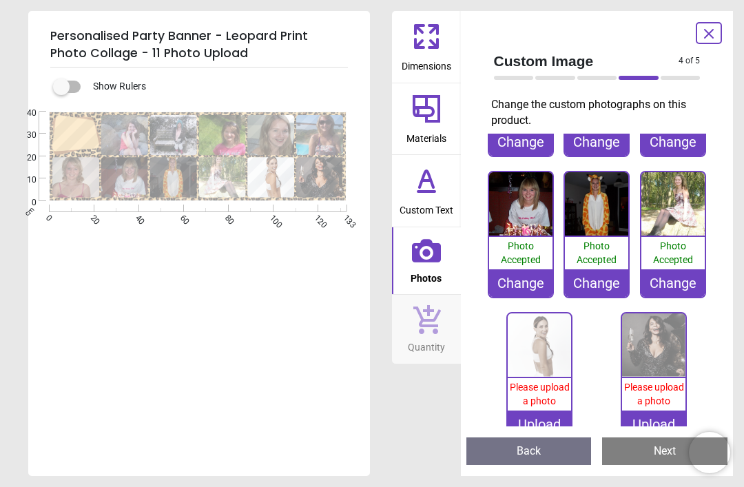
scroll to position [253, 0]
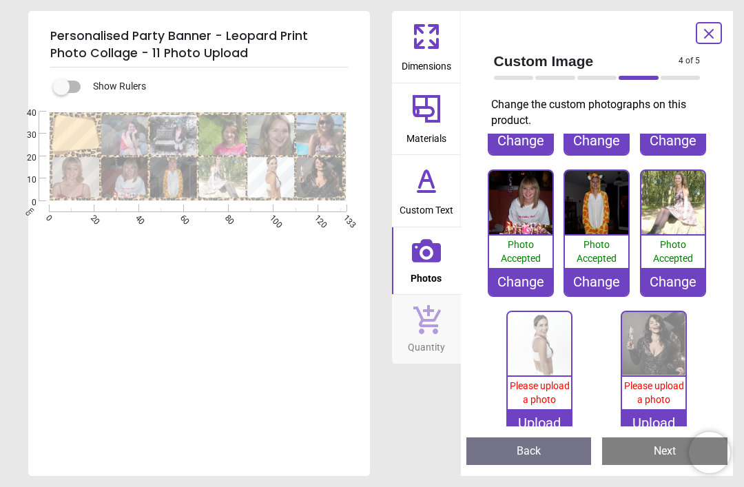
click at [549, 341] on img at bounding box center [538, 343] width 63 height 63
click at [537, 353] on img at bounding box center [538, 343] width 63 height 63
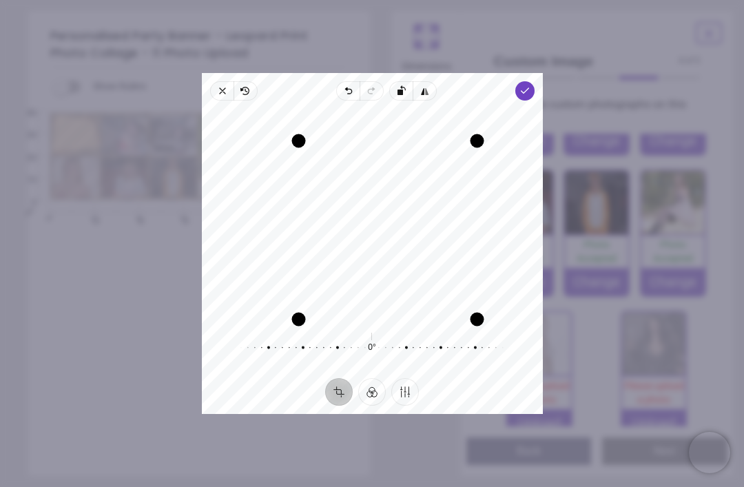
click at [534, 83] on span "Done" at bounding box center [523, 90] width 19 height 19
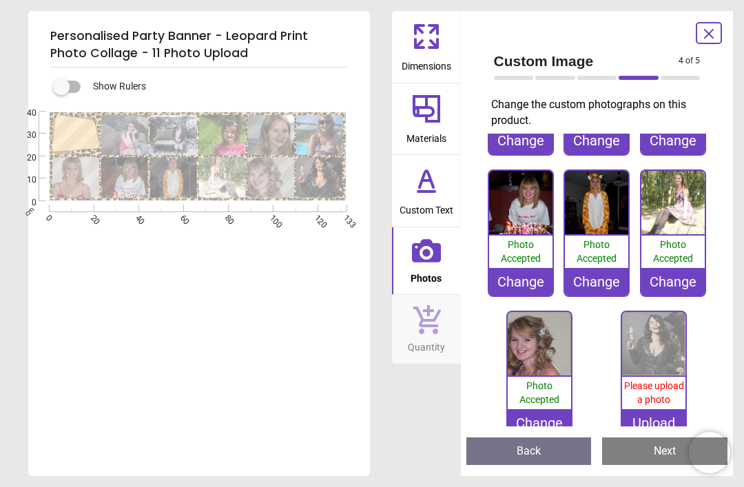
click at [657, 350] on img at bounding box center [653, 343] width 63 height 63
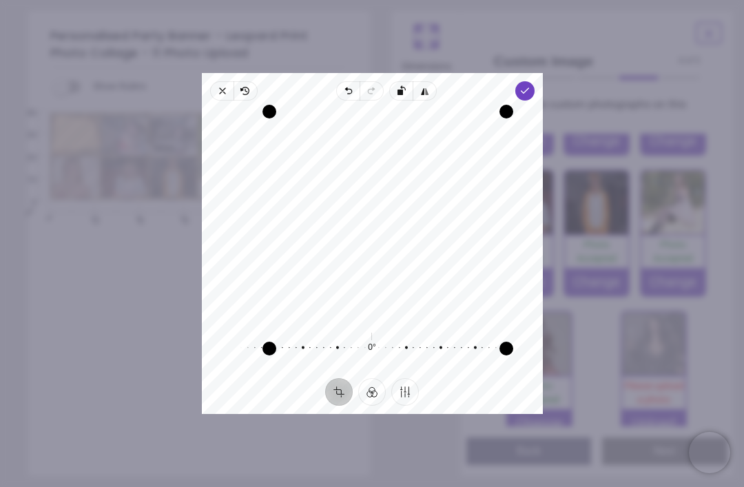
click at [529, 85] on icon "button" at bounding box center [523, 90] width 11 height 11
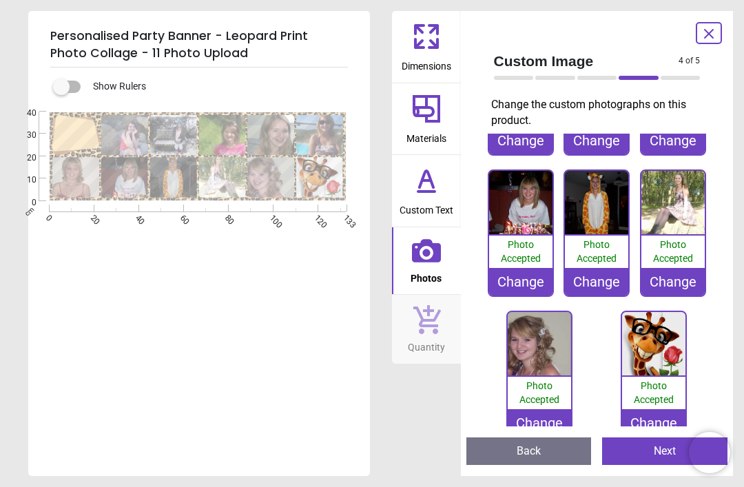
click at [658, 449] on button "Next" at bounding box center [664, 451] width 125 height 28
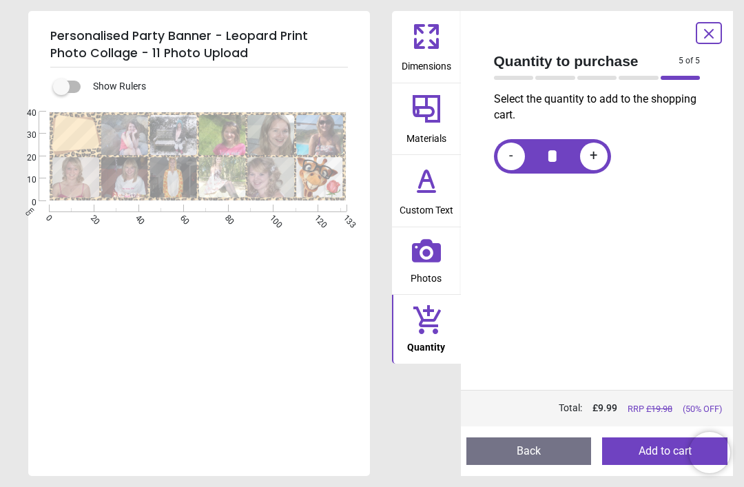
click at [665, 454] on button "Add to cart" at bounding box center [664, 451] width 125 height 28
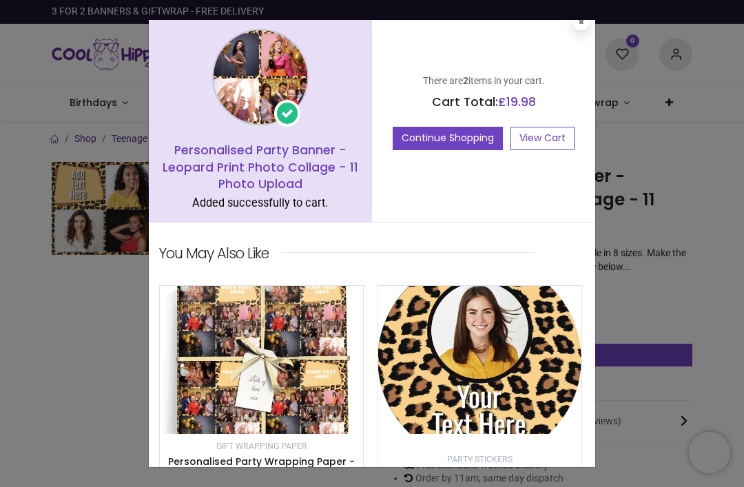
scroll to position [4, 0]
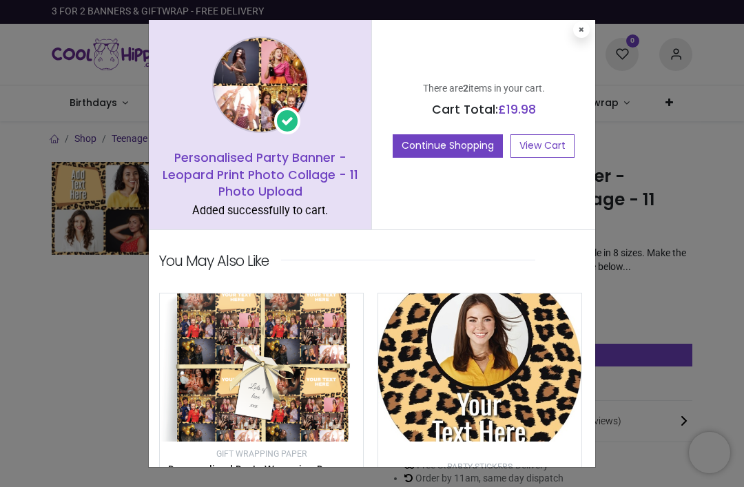
click at [552, 147] on link "View Cart" at bounding box center [542, 145] width 64 height 23
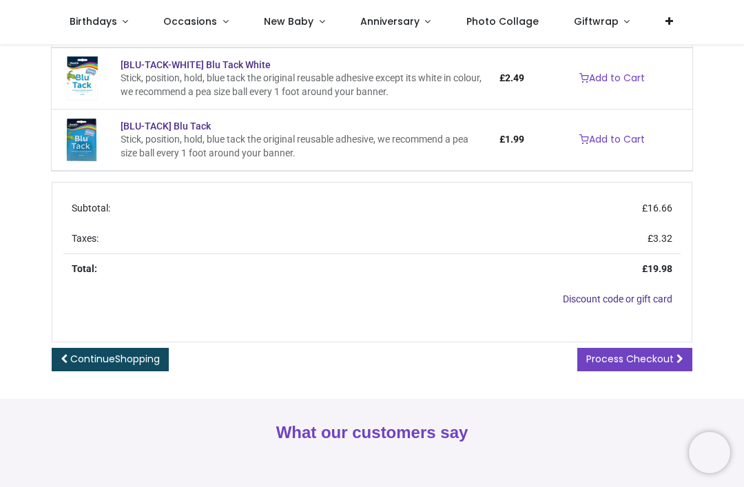
scroll to position [421, 0]
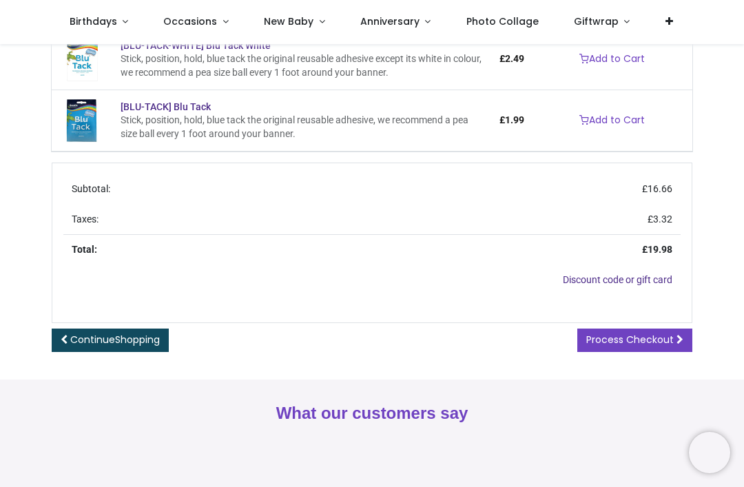
click at [131, 339] on span "Shopping" at bounding box center [137, 340] width 45 height 14
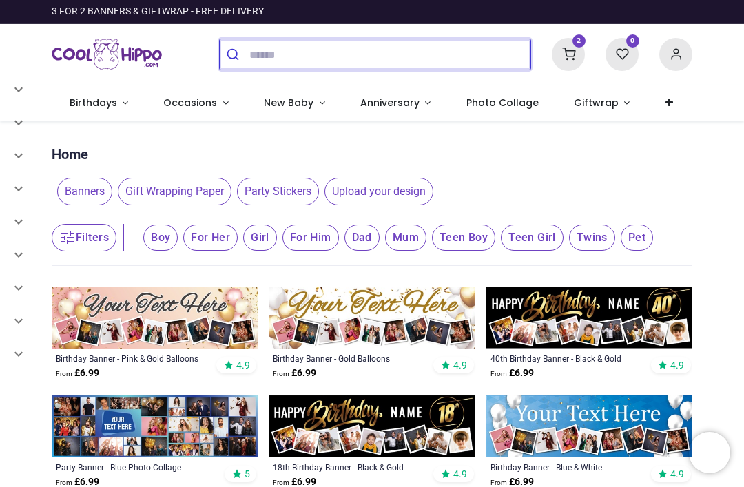
click at [290, 66] on input "search" at bounding box center [389, 54] width 281 height 30
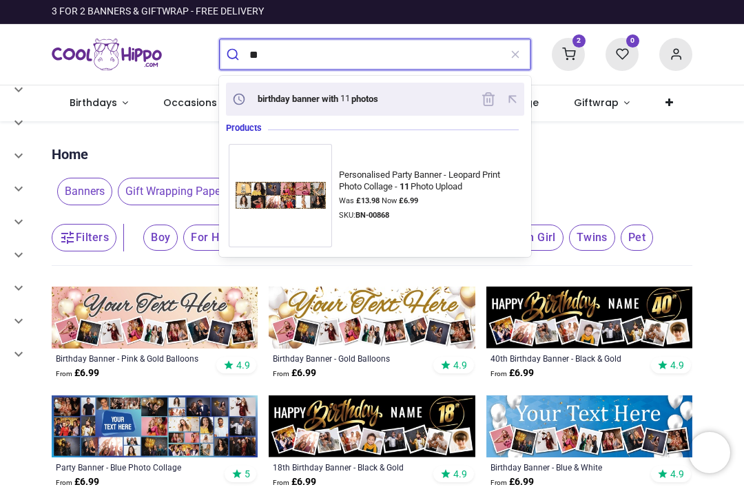
click at [338, 106] on div "birthday banner with 11 photos" at bounding box center [307, 99] width 156 height 21
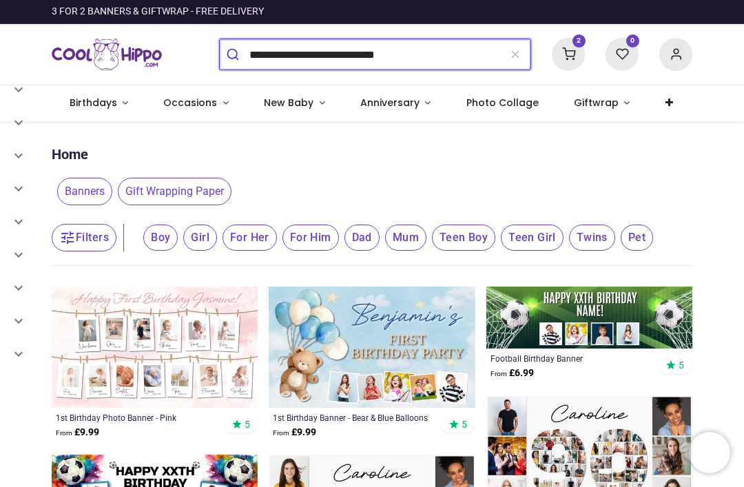
click at [424, 52] on input "**********" at bounding box center [374, 54] width 250 height 30
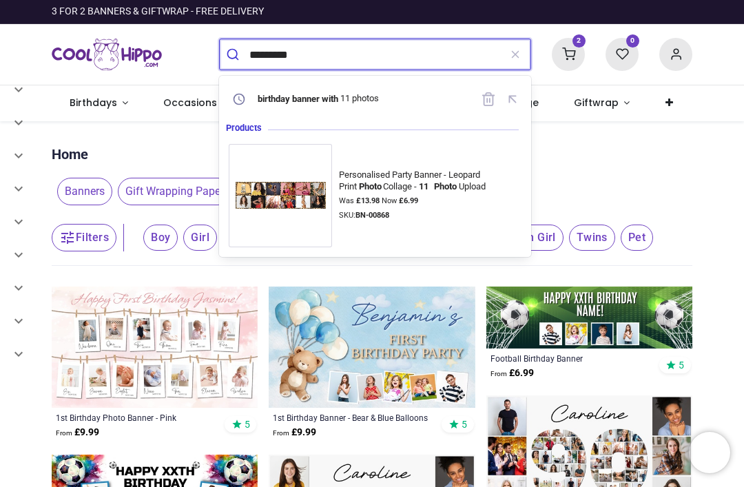
click at [397, 187] on div "Personalised Party Banner - Leopard Print Photo Collage - 11 Photo Upload" at bounding box center [428, 180] width 178 height 23
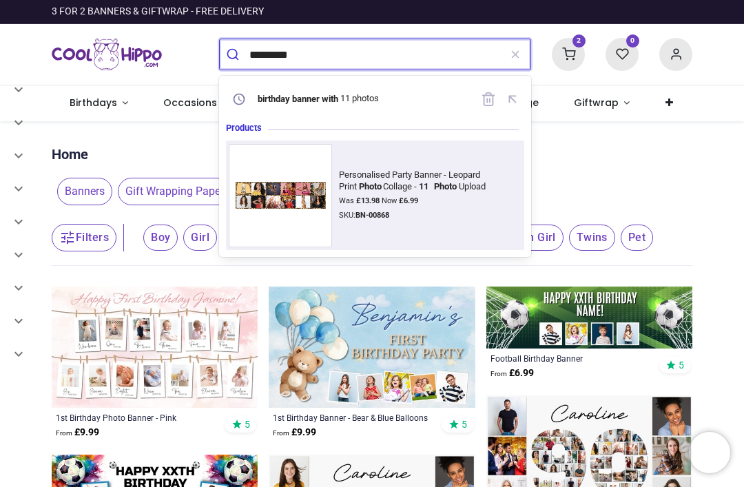
type input "*********"
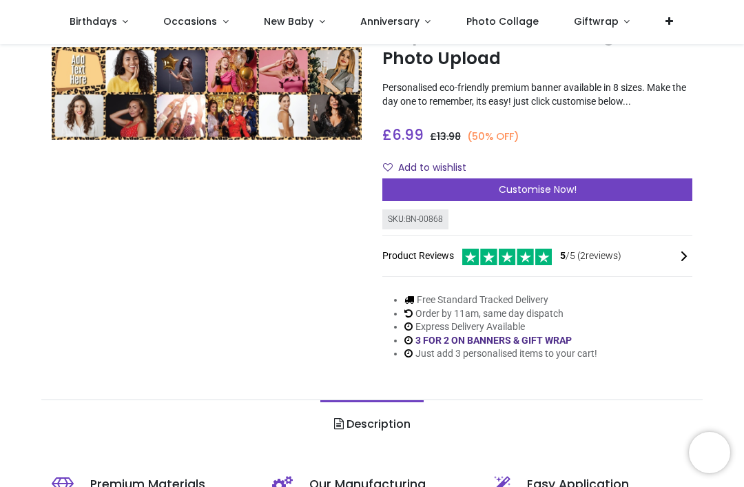
scroll to position [87, 0]
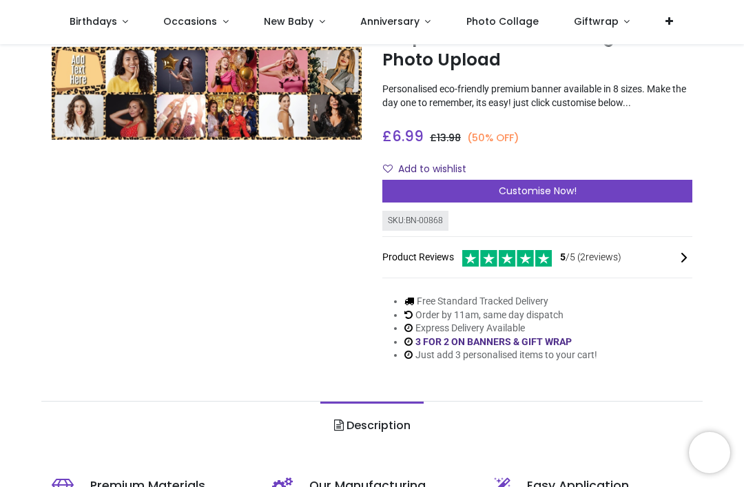
click at [567, 195] on span "Customise Now!" at bounding box center [537, 191] width 78 height 14
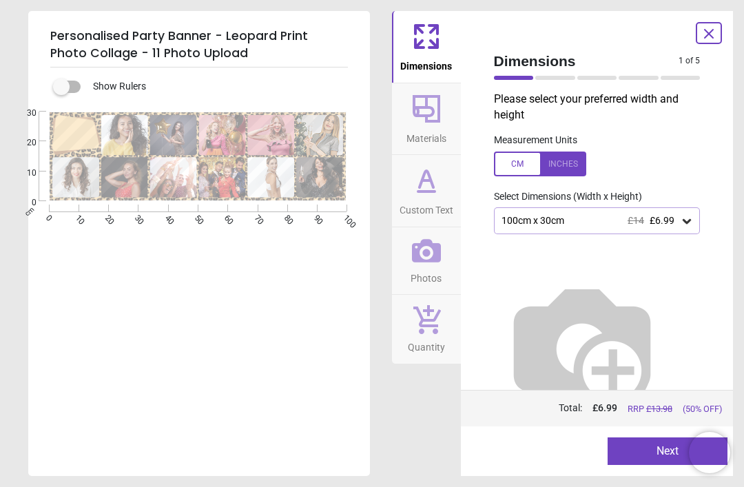
click at [625, 220] on div "100cm x 30cm £14 £6.99" at bounding box center [590, 221] width 180 height 12
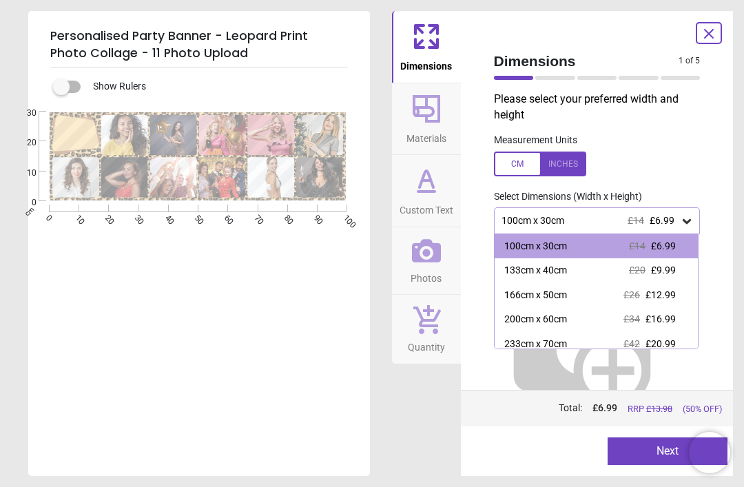
click at [667, 275] on div "£20 £9.99" at bounding box center [652, 271] width 47 height 14
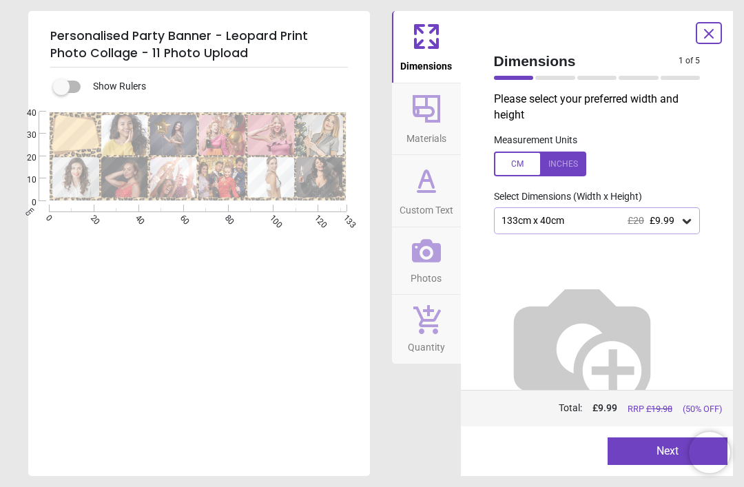
click at [665, 459] on button "Next" at bounding box center [667, 451] width 120 height 28
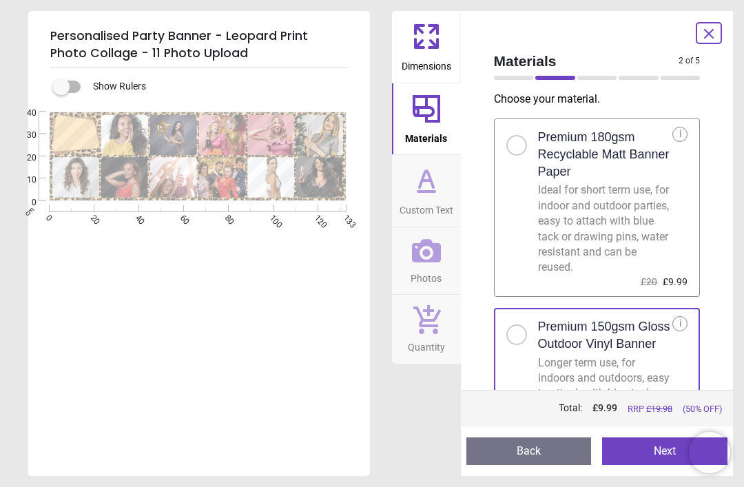
click at [657, 459] on button "Next" at bounding box center [664, 451] width 125 height 28
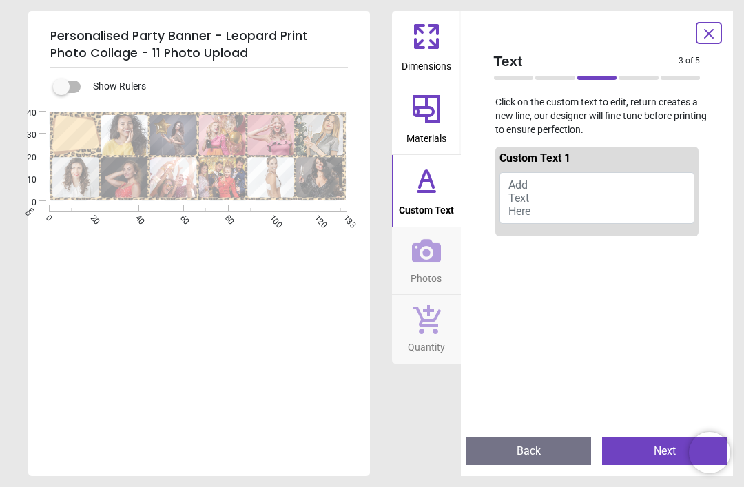
click at [549, 185] on button "Add Text Here" at bounding box center [597, 198] width 196 height 52
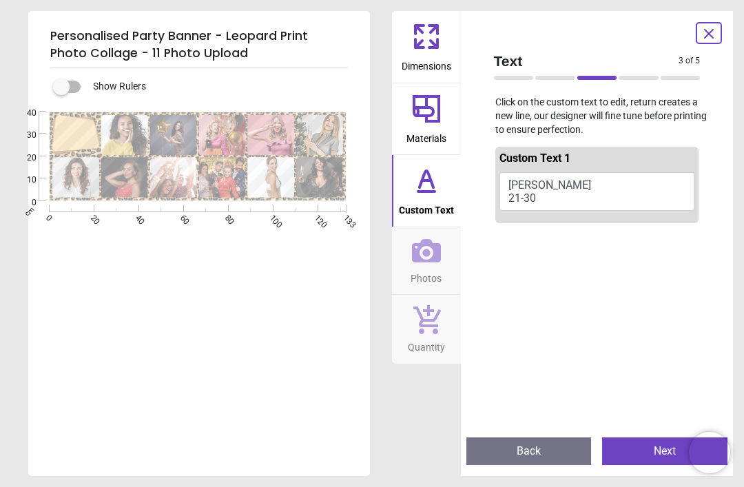
click at [432, 266] on span "Photos" at bounding box center [425, 275] width 31 height 21
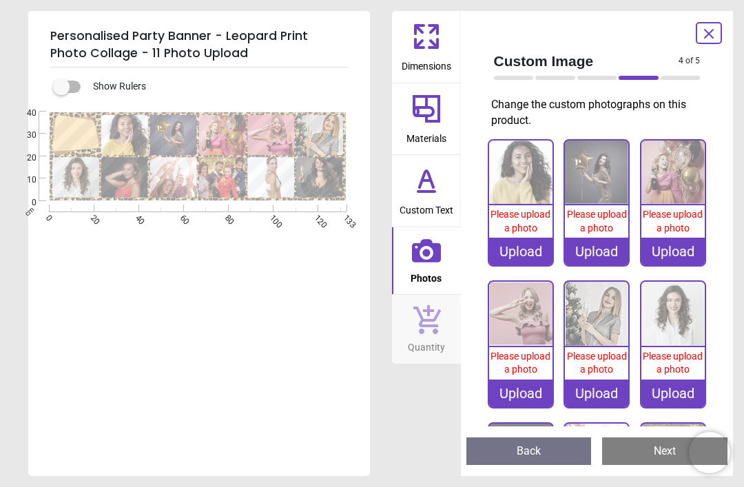
type textarea "**** *****"
click at [540, 202] on img at bounding box center [520, 171] width 63 height 63
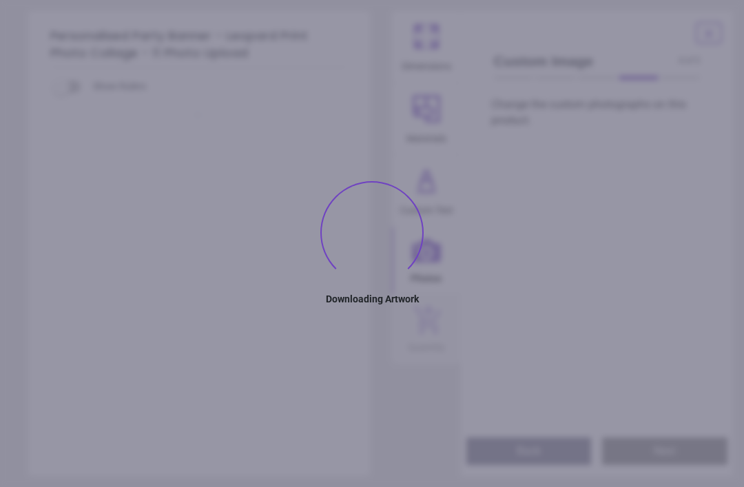
type textarea "**** *****"
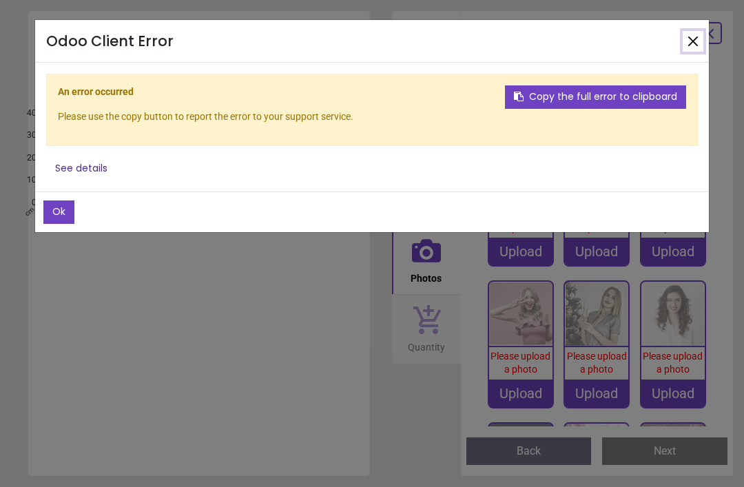
click at [693, 45] on button "Close" at bounding box center [692, 41] width 21 height 21
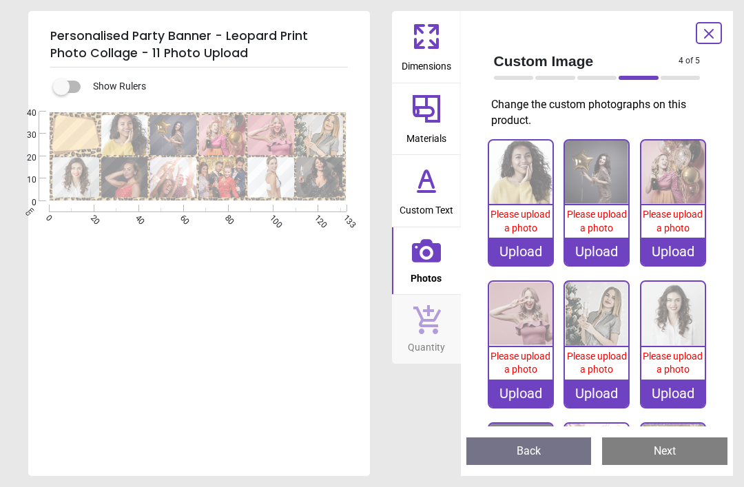
click at [532, 224] on span "Please upload a photo" at bounding box center [520, 221] width 60 height 25
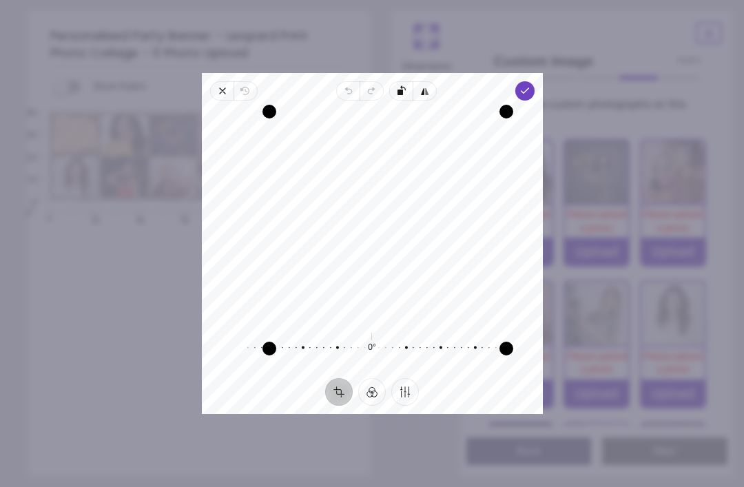
click at [534, 83] on span "Done" at bounding box center [523, 90] width 19 height 19
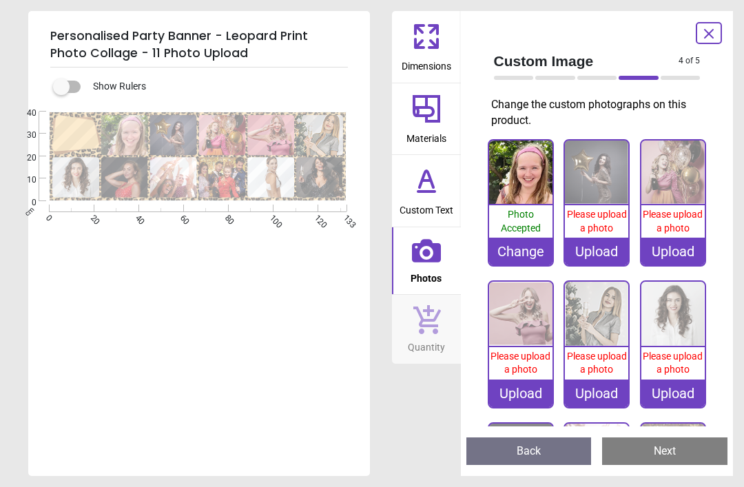
click at [604, 212] on span "Please upload a photo" at bounding box center [597, 221] width 60 height 25
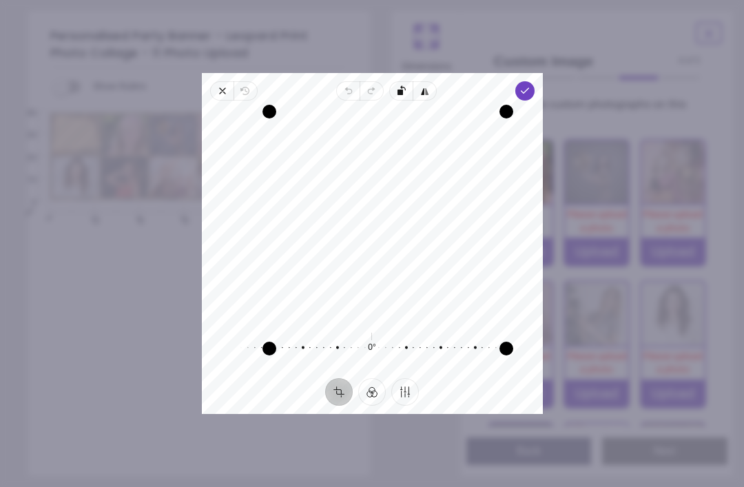
click at [534, 82] on span "Done" at bounding box center [523, 90] width 19 height 19
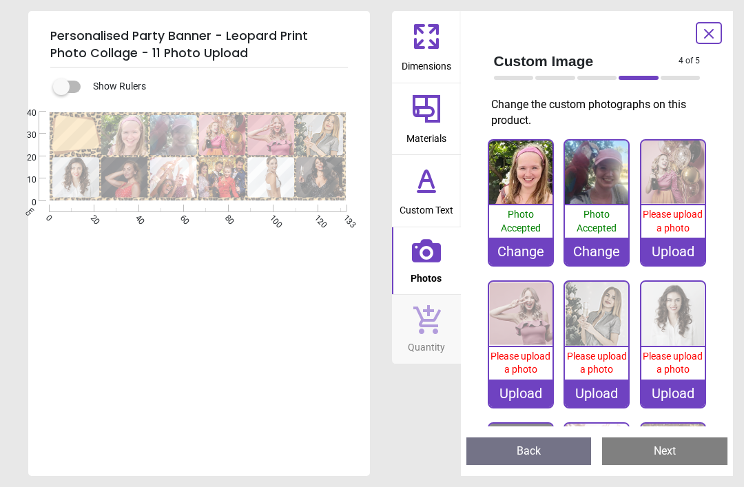
click at [682, 192] on img at bounding box center [672, 171] width 63 height 63
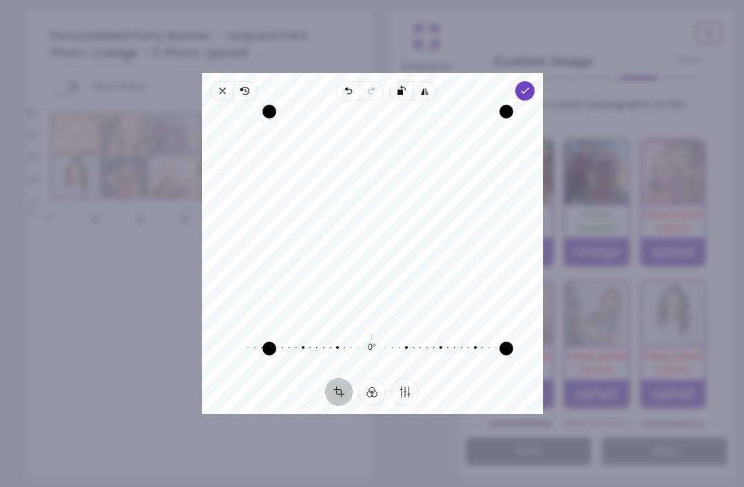
click at [543, 101] on div "Recenter 0° Reset" at bounding box center [372, 239] width 341 height 277
click at [534, 83] on span "Done" at bounding box center [523, 90] width 19 height 19
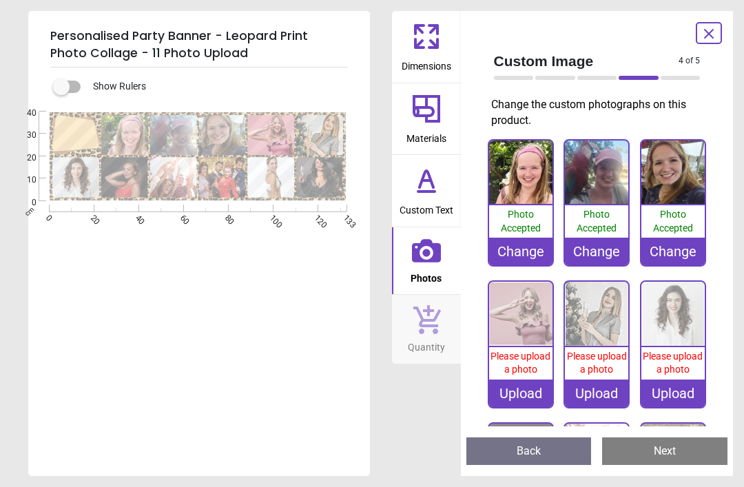
click at [537, 319] on img at bounding box center [520, 313] width 63 height 63
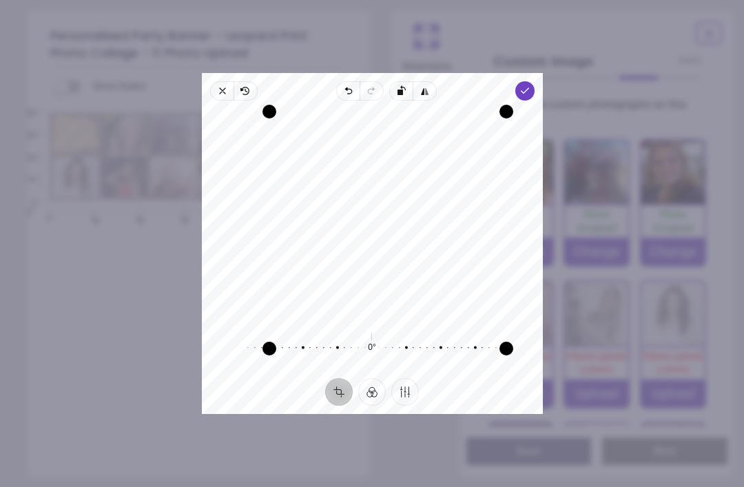
click at [540, 101] on div "Recenter 0° Reset" at bounding box center [372, 239] width 341 height 277
click at [534, 82] on span "Done" at bounding box center [523, 90] width 19 height 19
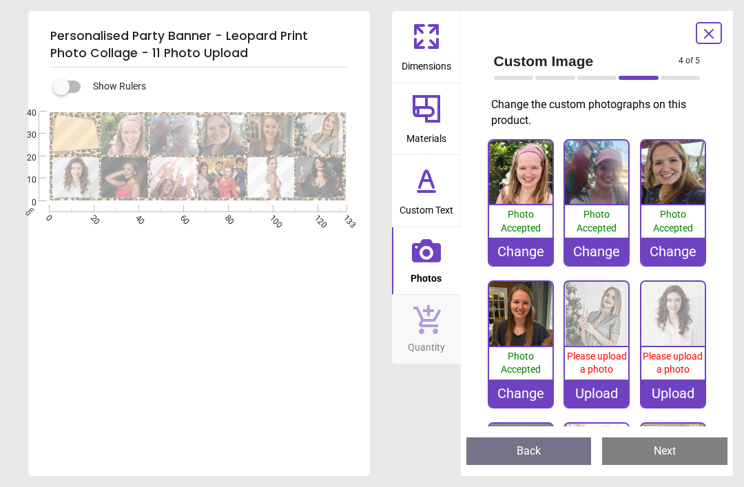
click at [607, 312] on img at bounding box center [596, 313] width 63 height 63
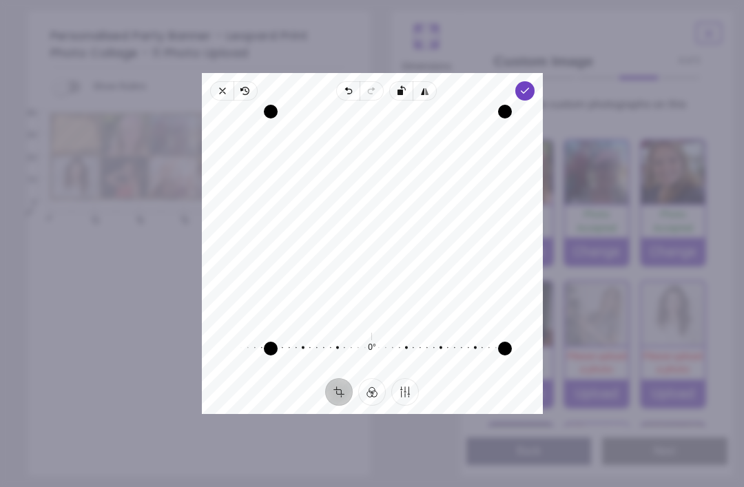
click at [534, 81] on span "Done" at bounding box center [523, 90] width 19 height 19
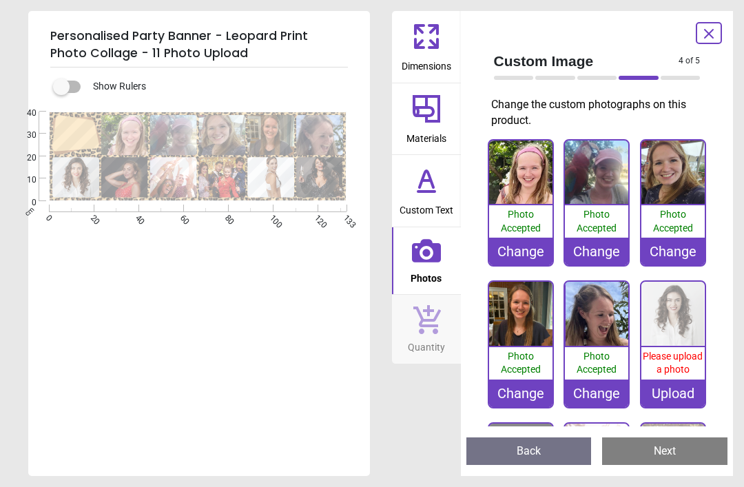
click at [673, 313] on img at bounding box center [672, 313] width 63 height 63
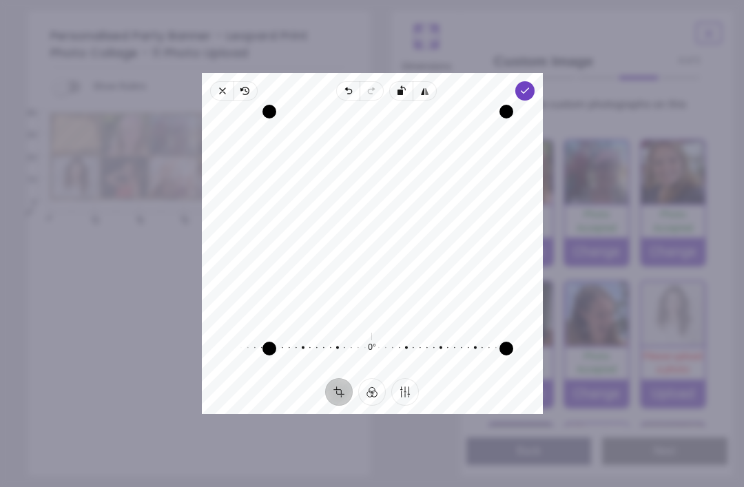
click at [534, 81] on span "Done" at bounding box center [523, 90] width 19 height 19
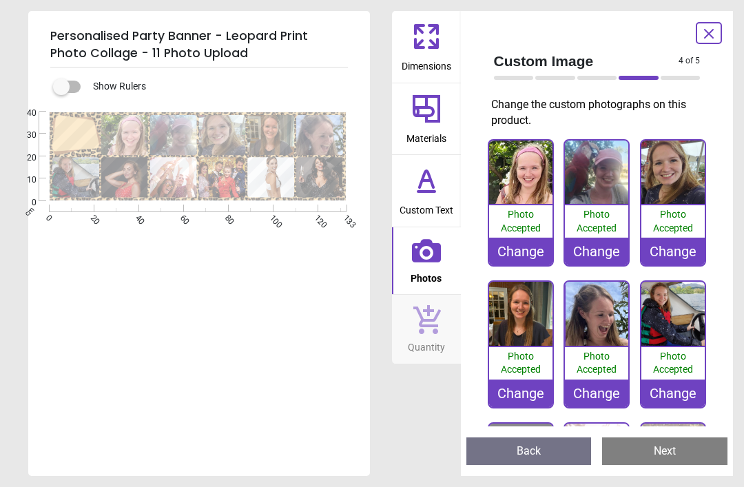
scroll to position [165, 0]
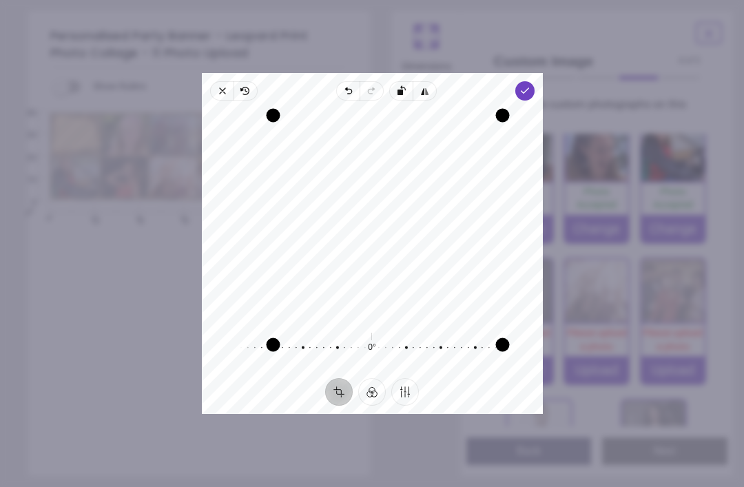
click at [534, 84] on span "Done" at bounding box center [523, 90] width 19 height 19
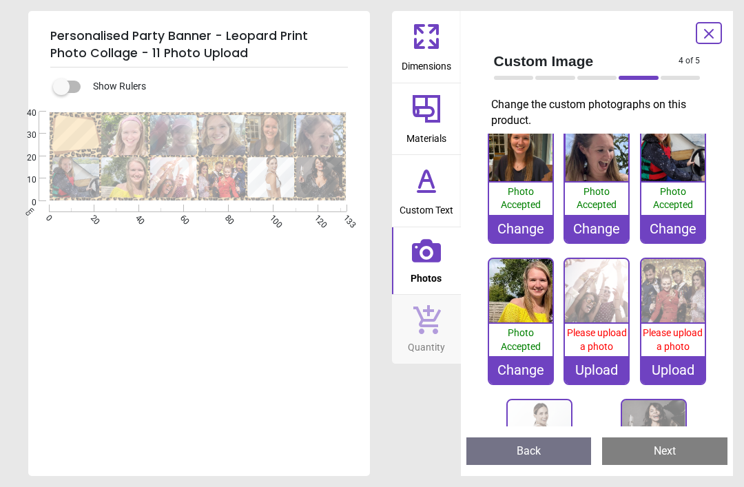
click at [607, 304] on img at bounding box center [596, 290] width 63 height 63
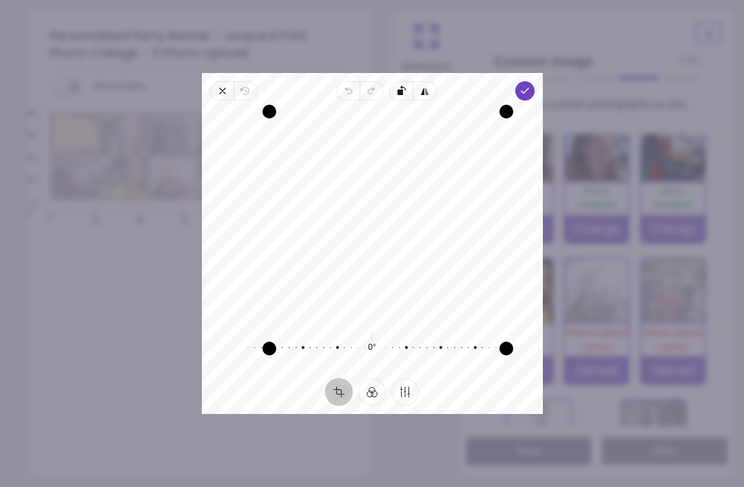
click at [529, 85] on icon "button" at bounding box center [523, 90] width 11 height 11
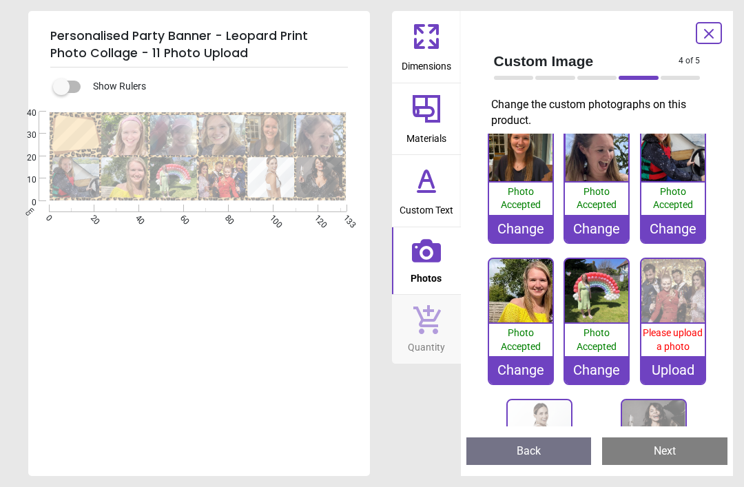
click at [677, 291] on img at bounding box center [672, 290] width 63 height 63
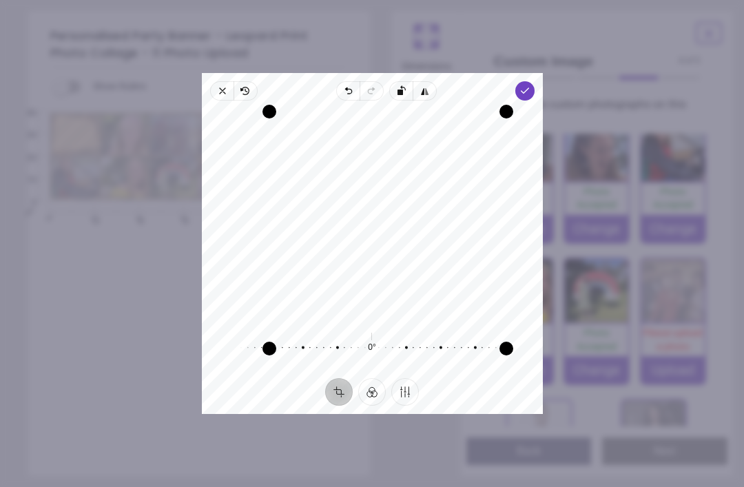
click at [543, 101] on div "Recenter 0° Reset" at bounding box center [372, 239] width 341 height 277
click at [534, 81] on span "Done" at bounding box center [523, 90] width 19 height 19
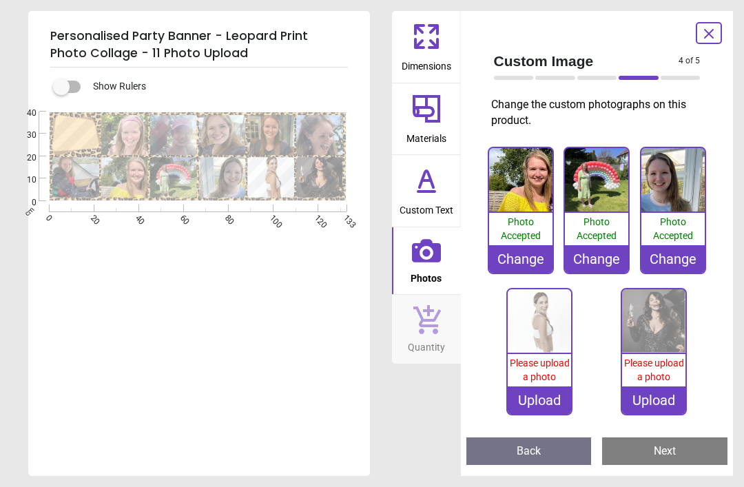
scroll to position [275, 0]
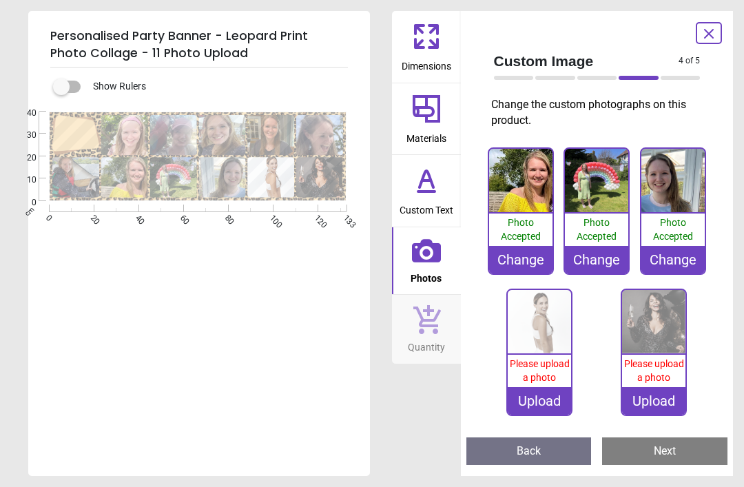
click at [542, 341] on img at bounding box center [538, 321] width 63 height 63
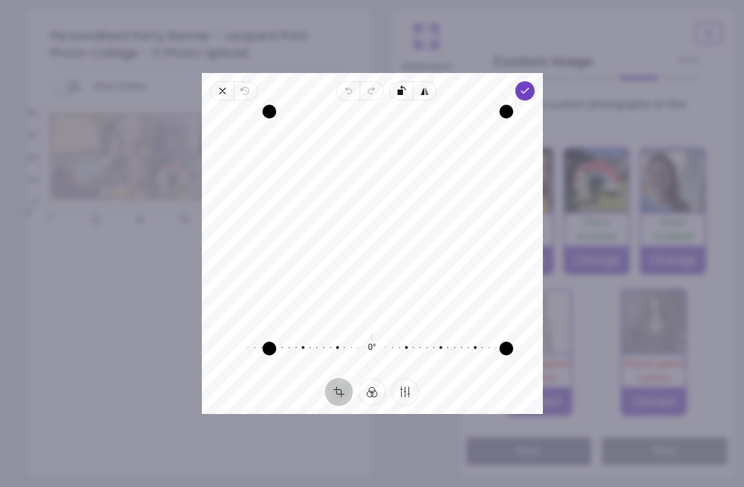
click at [217, 85] on icon "button" at bounding box center [222, 90] width 11 height 11
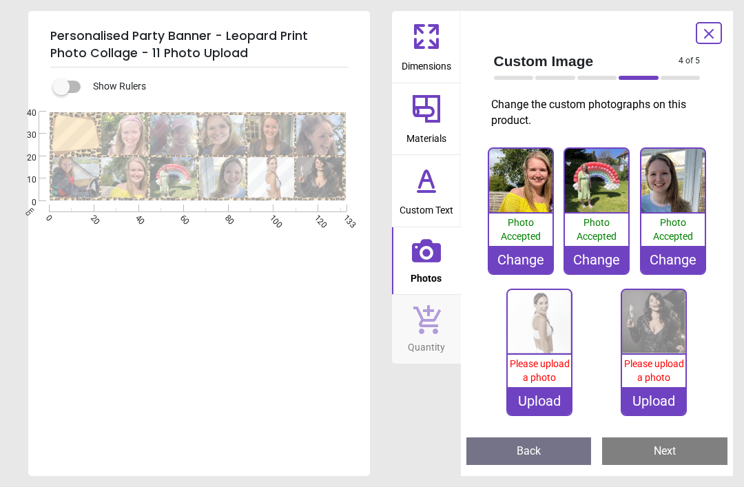
click at [553, 326] on img at bounding box center [538, 321] width 63 height 63
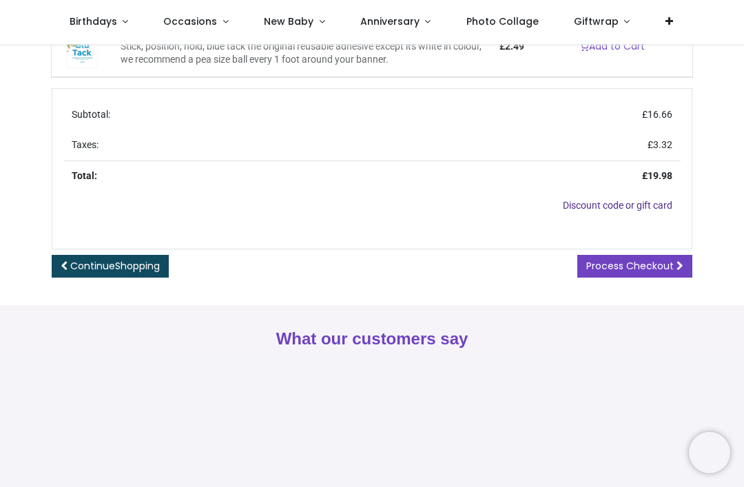
scroll to position [631, 0]
click at [652, 272] on span "Process Checkout" at bounding box center [629, 265] width 87 height 14
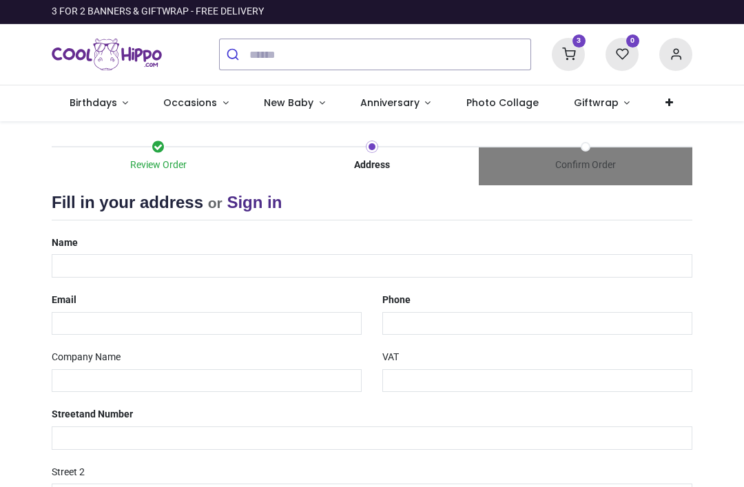
select select "***"
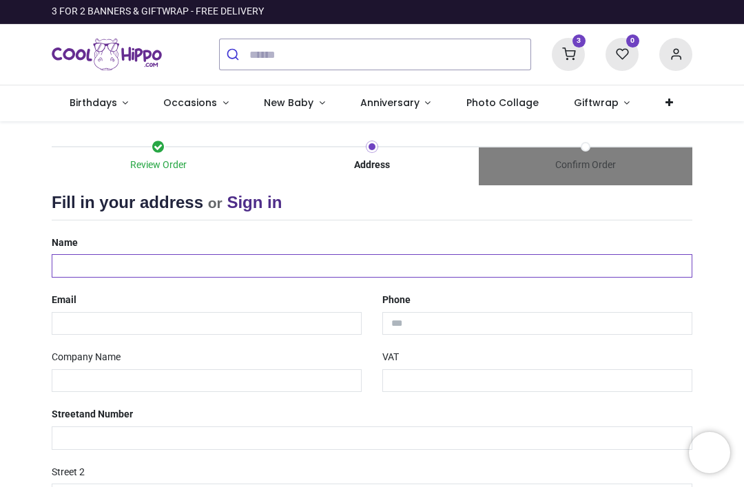
click at [108, 258] on input "text" at bounding box center [372, 265] width 640 height 23
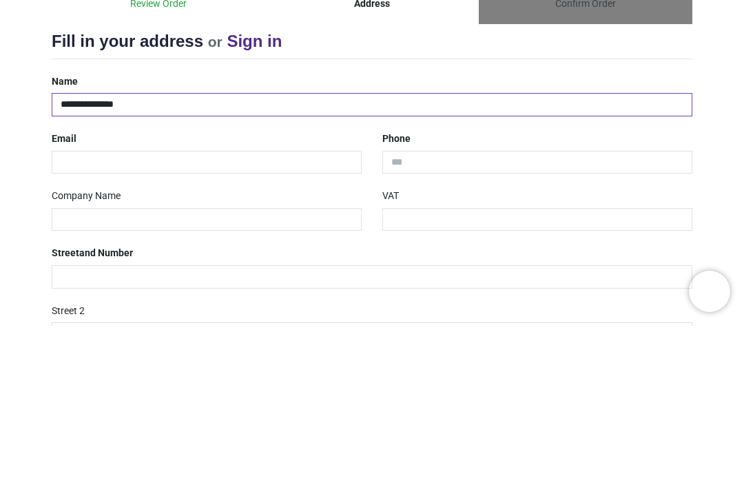
type input "**********"
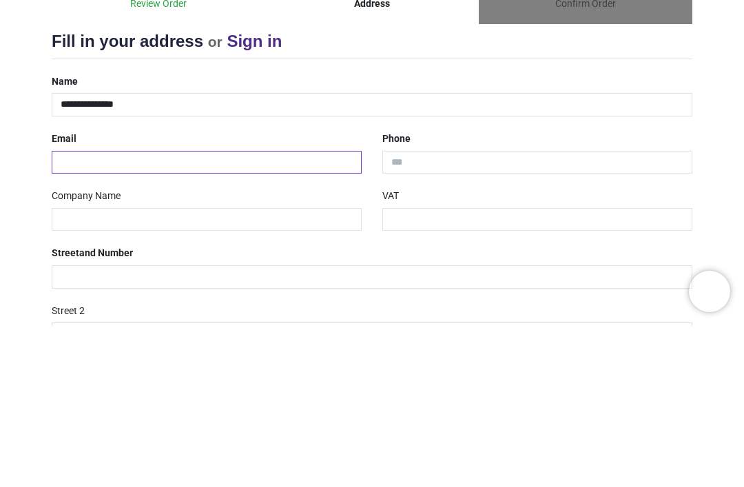
click at [131, 312] on input "email" at bounding box center [207, 323] width 310 height 23
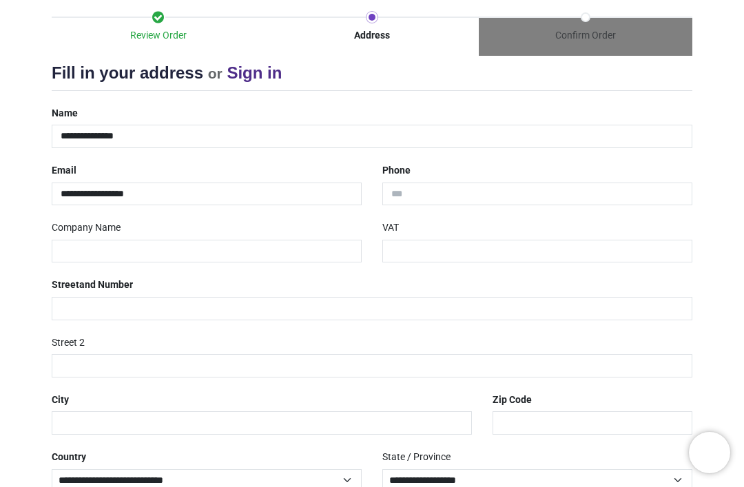
scroll to position [141, 0]
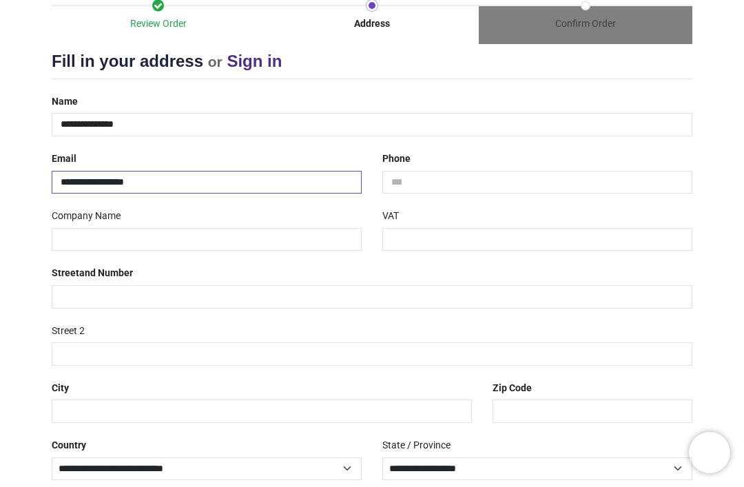
type input "**********"
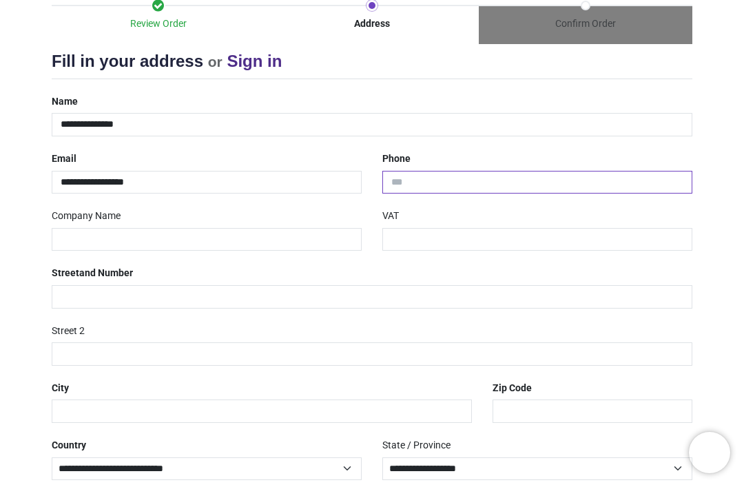
click at [481, 185] on input "tel" at bounding box center [537, 182] width 310 height 23
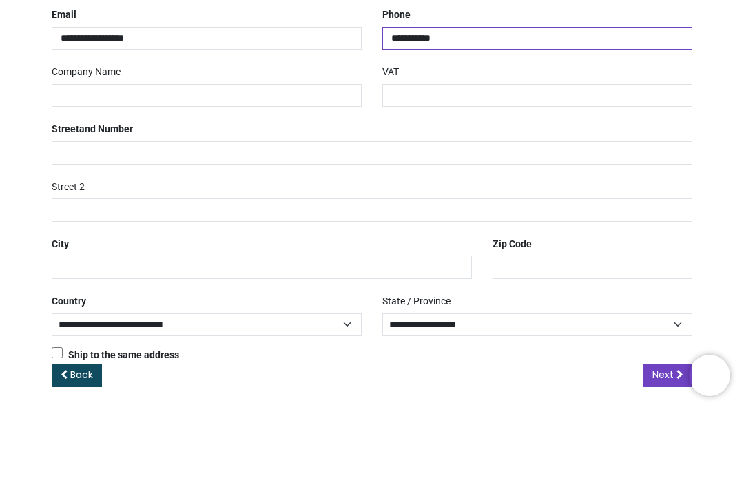
scroll to position [208, 0]
type input "**********"
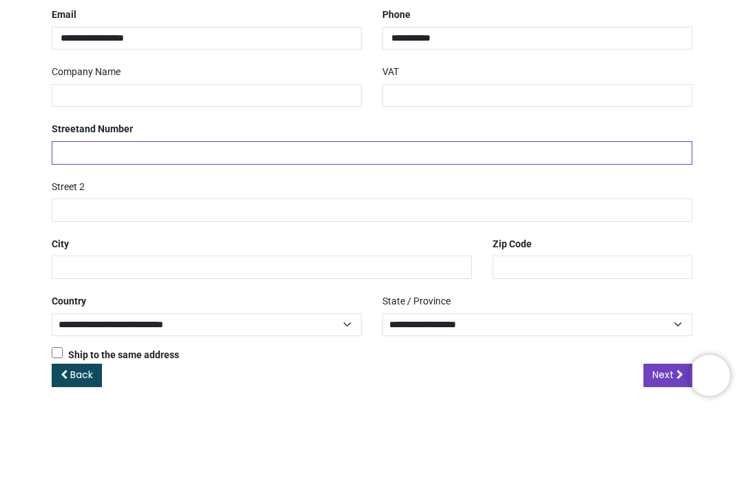
click at [70, 218] on input "text" at bounding box center [372, 229] width 640 height 23
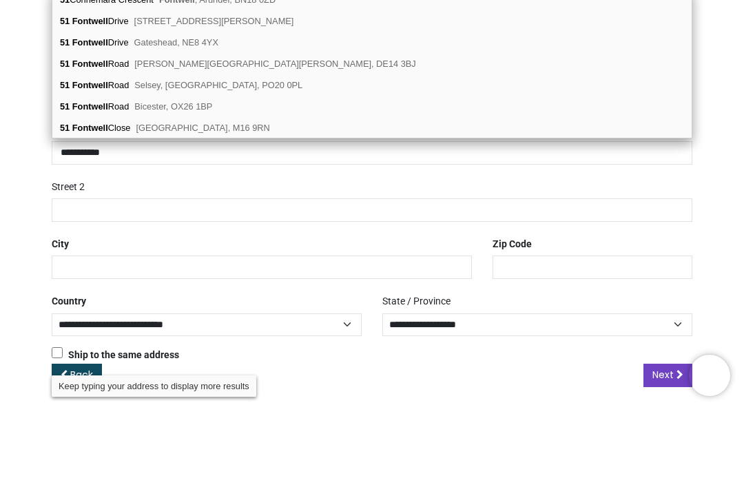
click at [191, 157] on span "Selsey, Chichester, PO20 0PL" at bounding box center [218, 162] width 168 height 10
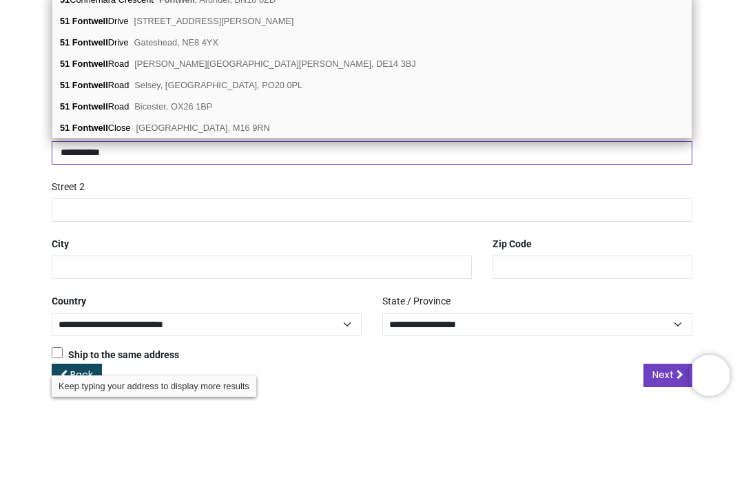
type input "**********"
type input "******"
type input "********"
select select "***"
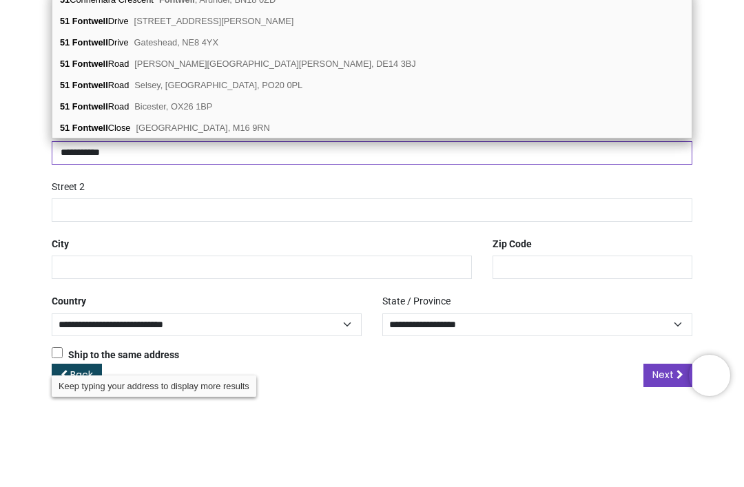
type input "**********"
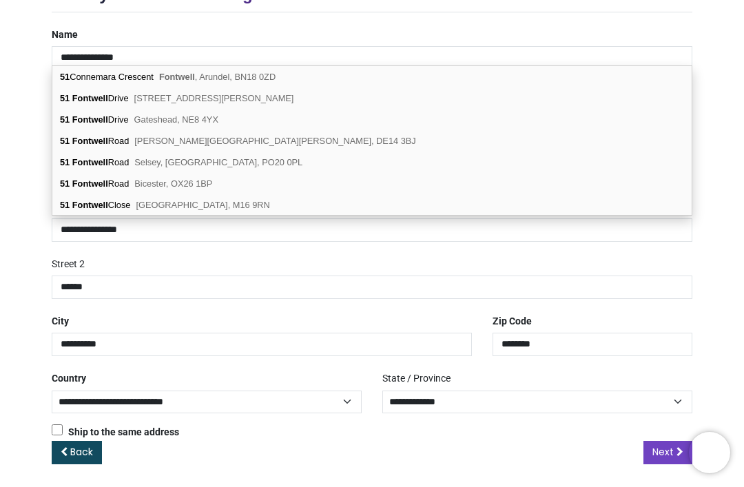
click at [664, 445] on span "Next" at bounding box center [662, 452] width 21 height 14
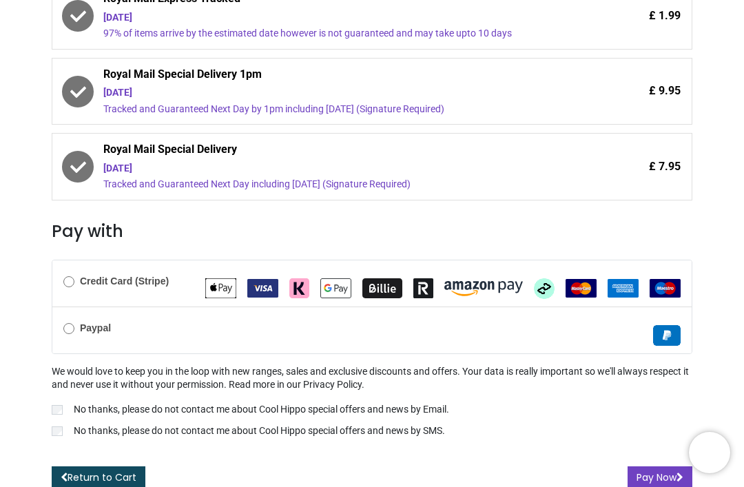
scroll to position [363, 0]
click at [660, 474] on button "Pay Now" at bounding box center [659, 477] width 65 height 23
